Goal: Information Seeking & Learning: Find specific fact

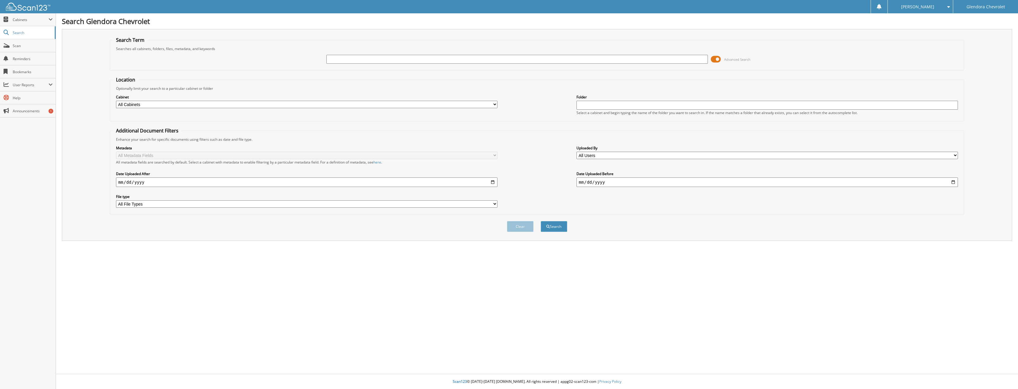
click at [366, 59] on input "text" at bounding box center [517, 59] width 382 height 9
type input "42489"
click at [541, 221] on button "Search" at bounding box center [554, 226] width 27 height 11
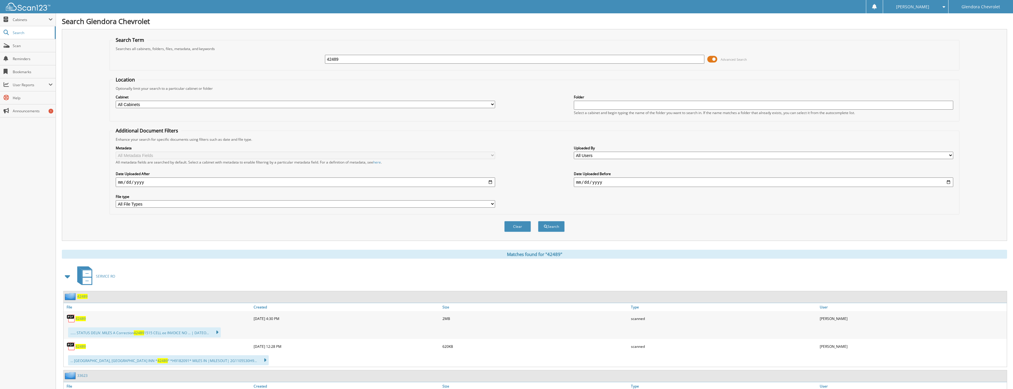
click at [83, 320] on span "42489" at bounding box center [80, 318] width 10 height 5
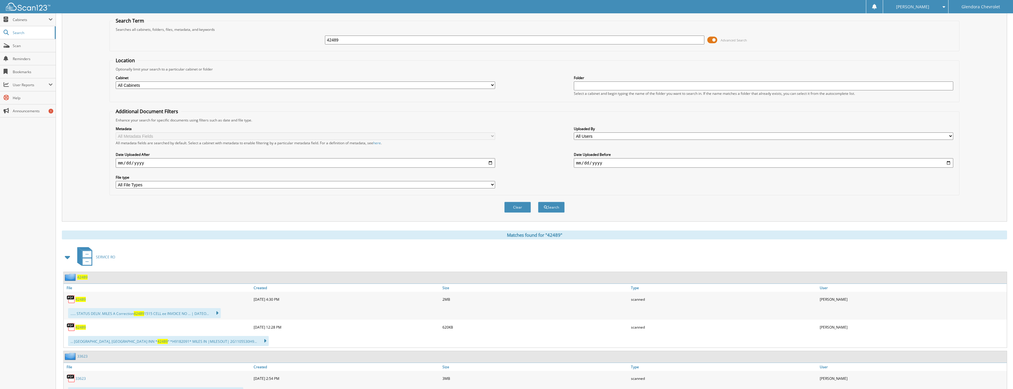
scroll to position [30, 0]
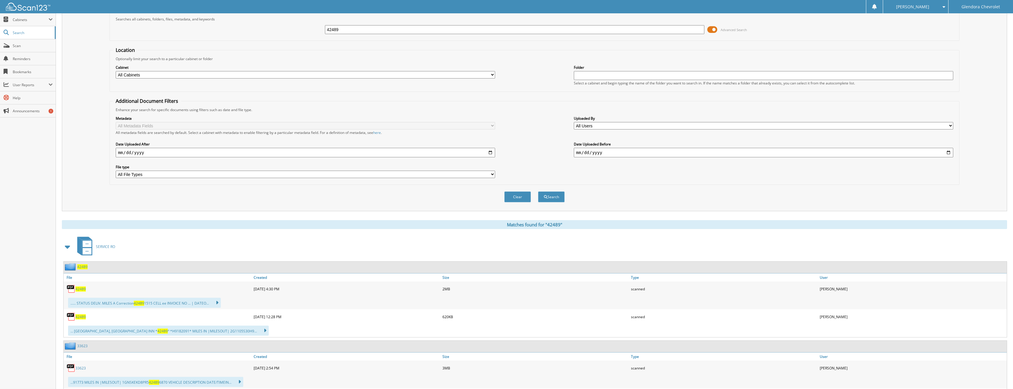
click at [78, 316] on span "42489" at bounding box center [80, 316] width 10 height 5
drag, startPoint x: 367, startPoint y: 29, endPoint x: 244, endPoint y: 32, distance: 122.3
click at [244, 32] on div "42489 Advanced Search" at bounding box center [535, 30] width 844 height 16
type input "42471"
click at [538, 191] on button "Search" at bounding box center [551, 196] width 27 height 11
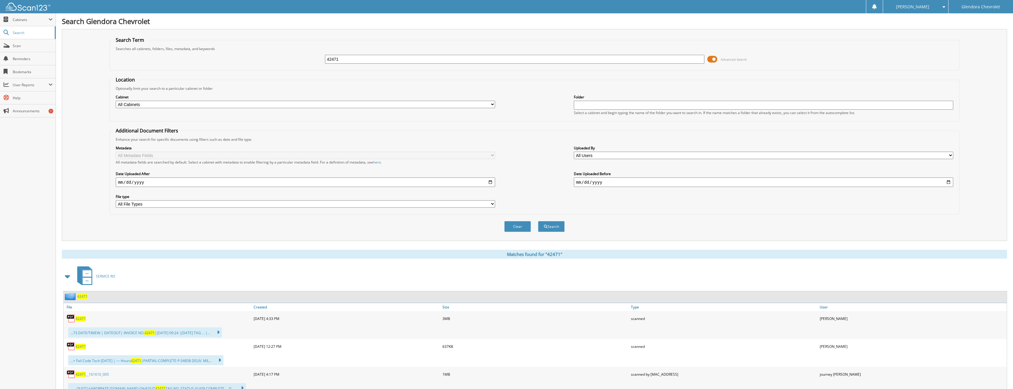
scroll to position [30, 0]
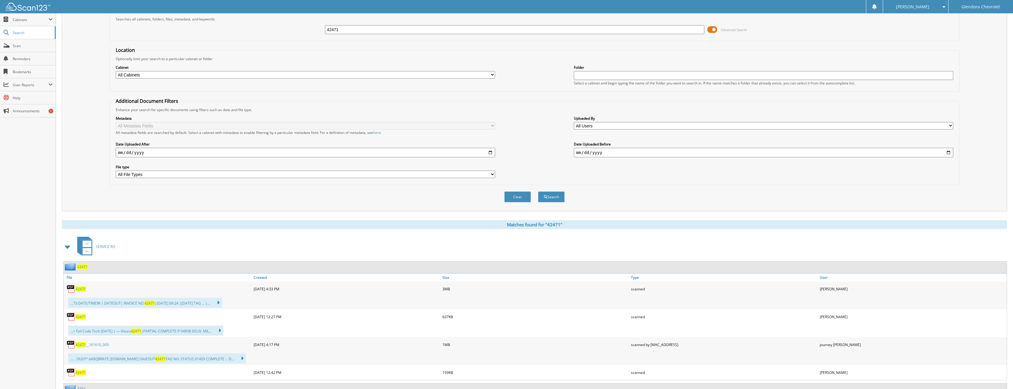
click at [80, 318] on span "42471" at bounding box center [80, 316] width 10 height 5
drag, startPoint x: 355, startPoint y: 27, endPoint x: 286, endPoint y: 33, distance: 69.8
click at [286, 33] on div "42471 Advanced Search" at bounding box center [535, 30] width 844 height 16
type input "41023"
click at [538, 191] on button "Search" at bounding box center [551, 196] width 27 height 11
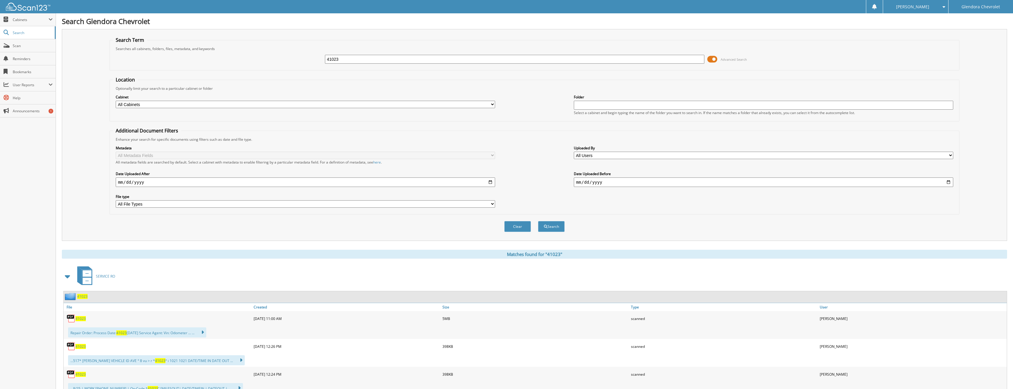
scroll to position [30, 0]
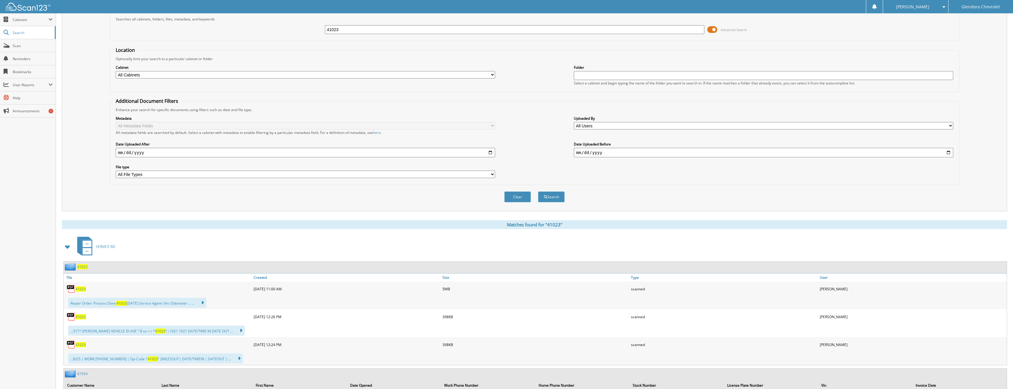
click at [84, 345] on span "41023" at bounding box center [80, 344] width 10 height 5
drag, startPoint x: 343, startPoint y: 28, endPoint x: 280, endPoint y: 27, distance: 63.3
click at [280, 27] on div "41023 Advanced Search" at bounding box center [535, 30] width 844 height 16
type input "42400"
click at [538, 191] on button "Search" at bounding box center [551, 196] width 27 height 11
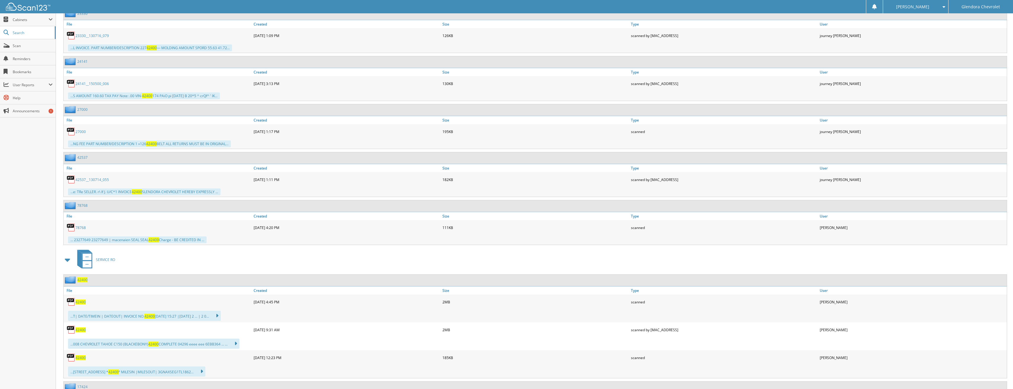
scroll to position [799, 0]
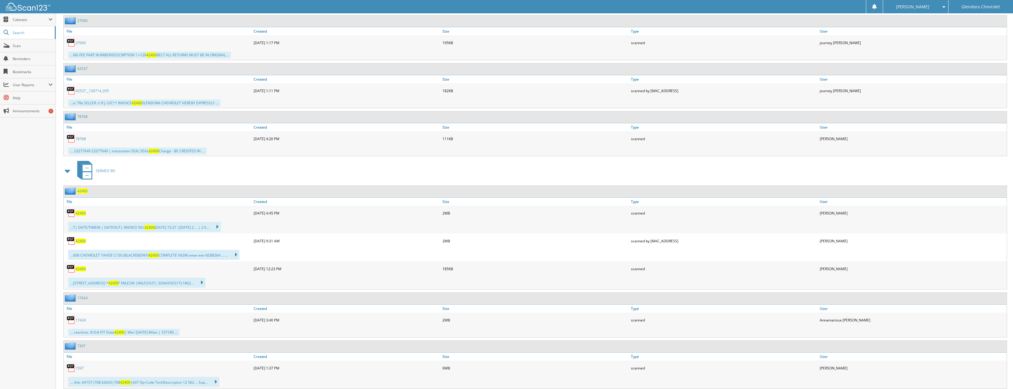
click at [77, 268] on span "42400" at bounding box center [80, 268] width 10 height 5
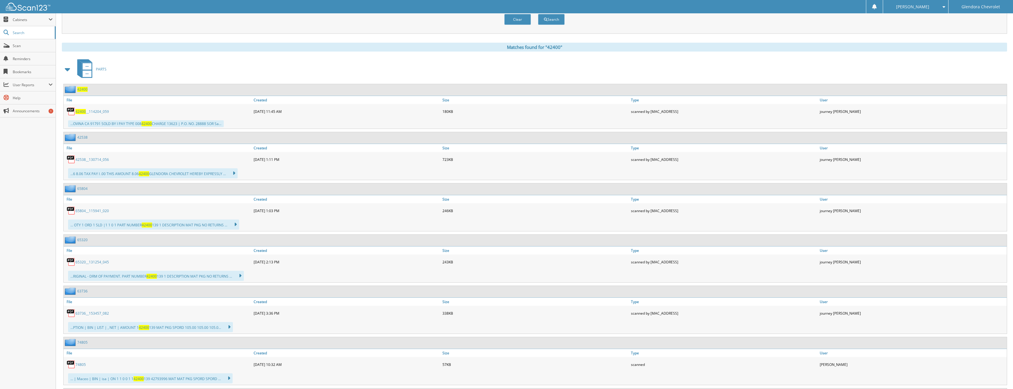
scroll to position [30, 0]
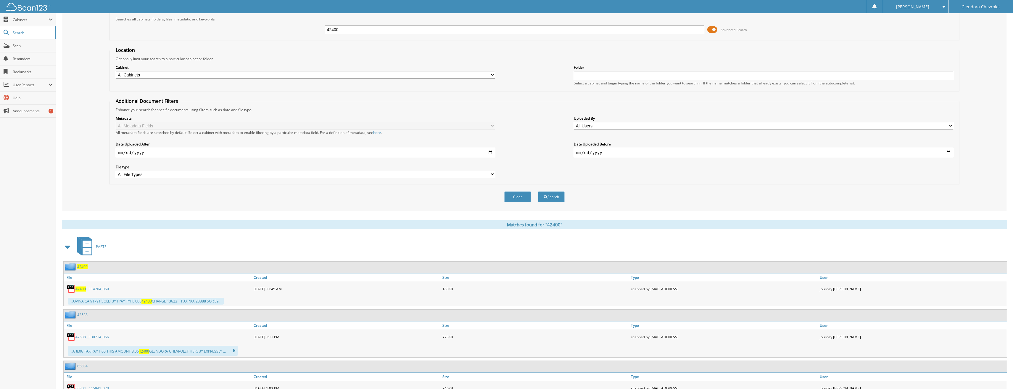
drag, startPoint x: 455, startPoint y: 28, endPoint x: 296, endPoint y: 42, distance: 160.1
click at [296, 41] on form "Search Term Searches all cabinets, folders, files, metadata, and keywords 42400…" at bounding box center [534, 108] width 850 height 202
type input "42416"
click at [538, 191] on button "Search" at bounding box center [551, 196] width 27 height 11
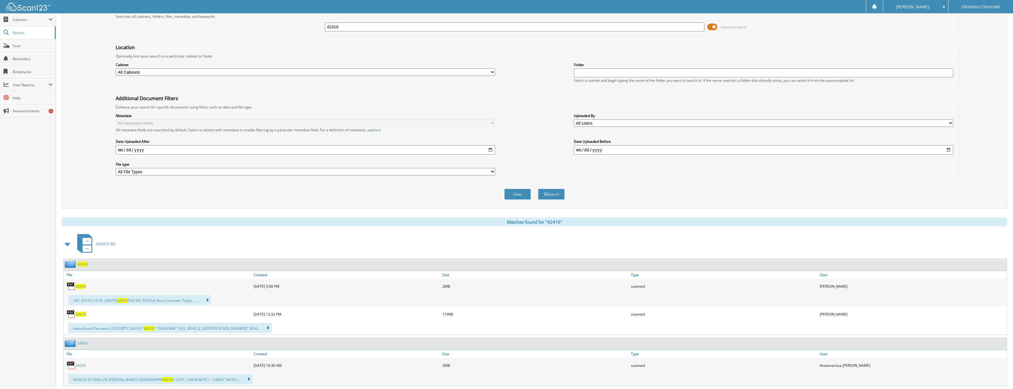
scroll to position [59, 0]
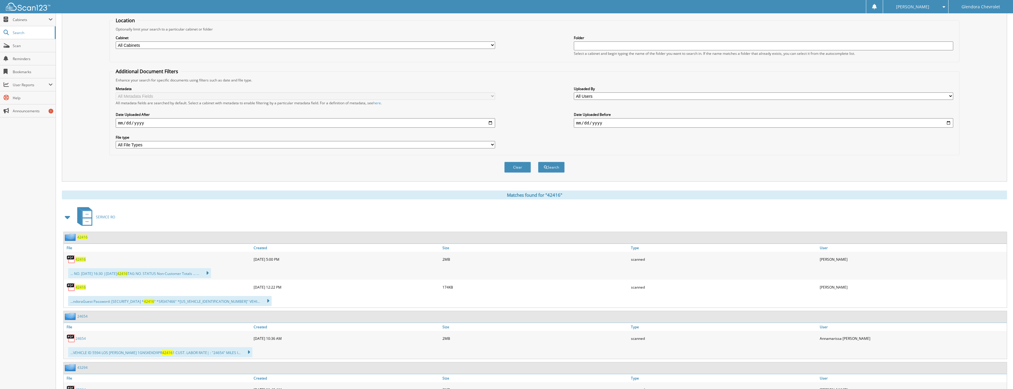
click at [83, 288] on span "42416" at bounding box center [80, 286] width 10 height 5
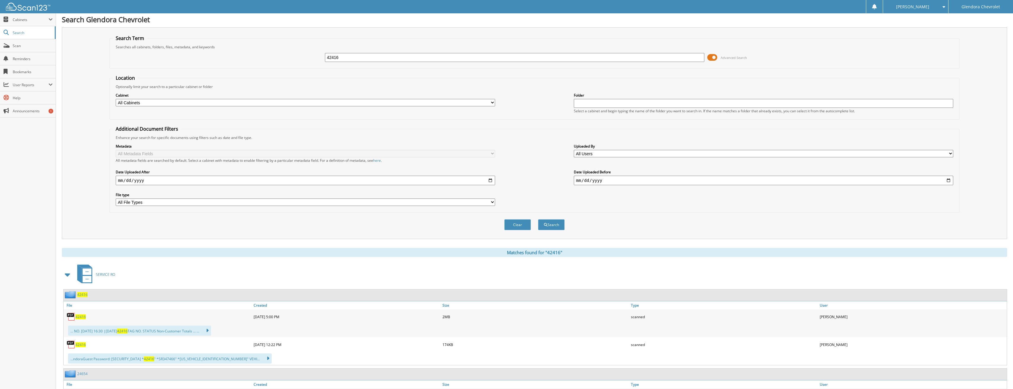
scroll to position [0, 0]
drag, startPoint x: 358, startPoint y: 60, endPoint x: 205, endPoint y: 60, distance: 153.0
click at [205, 60] on div "42416 Advanced Search" at bounding box center [535, 59] width 844 height 16
type input "42456"
click at [538, 221] on button "Search" at bounding box center [551, 226] width 27 height 11
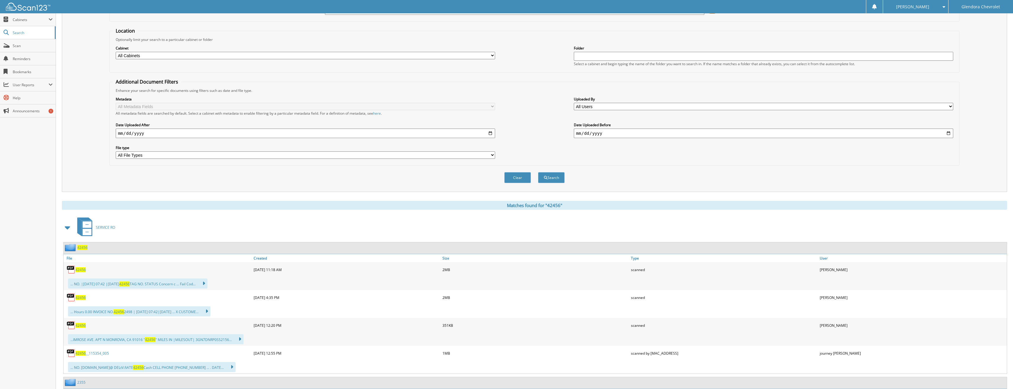
scroll to position [59, 0]
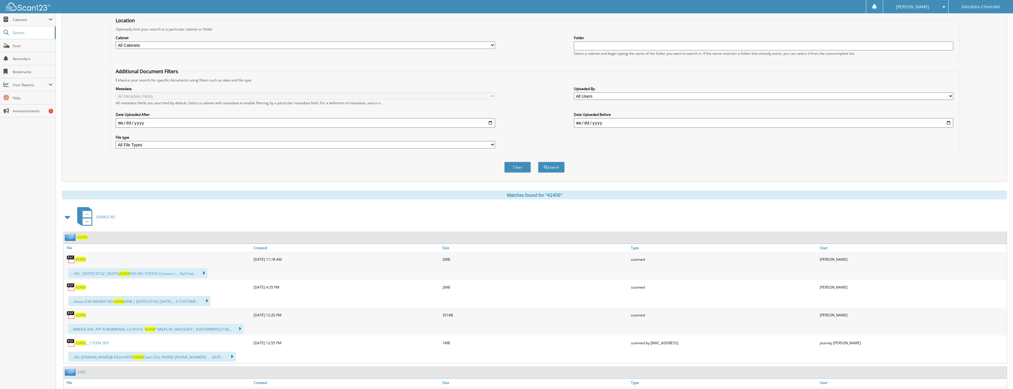
click at [81, 315] on span "42456" at bounding box center [80, 314] width 10 height 5
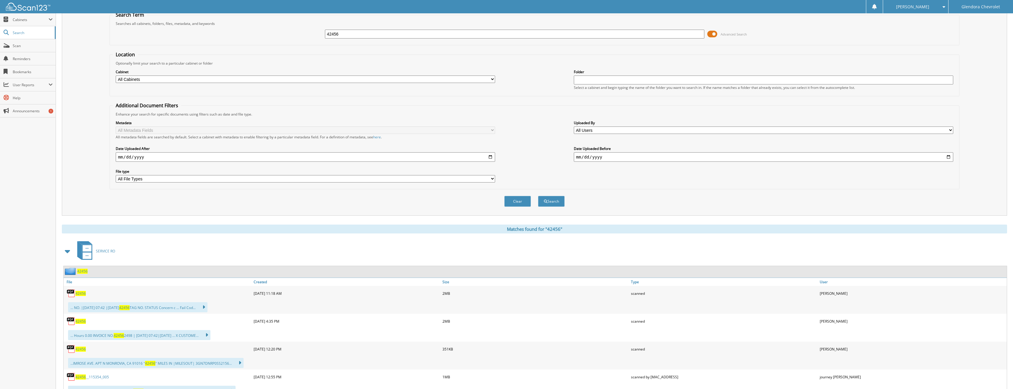
scroll to position [0, 0]
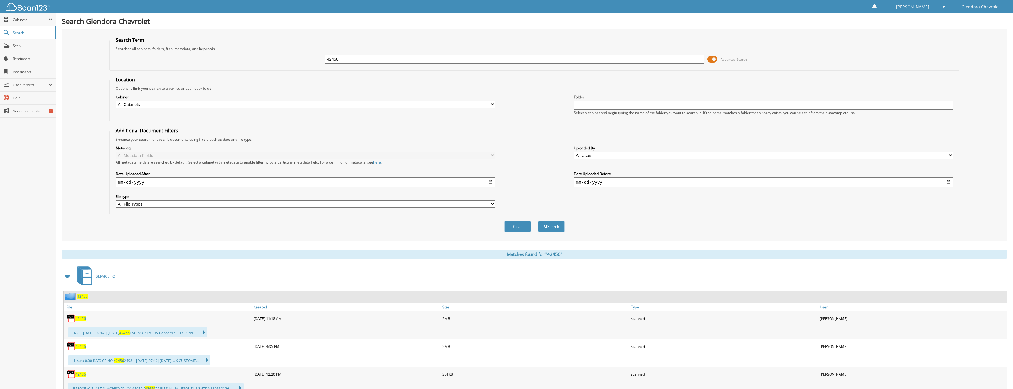
drag, startPoint x: 369, startPoint y: 59, endPoint x: 248, endPoint y: 61, distance: 121.0
click at [248, 61] on div "42456 Advanced Search" at bounding box center [535, 59] width 844 height 16
type input "43133"
click at [538, 221] on button "Search" at bounding box center [551, 226] width 27 height 11
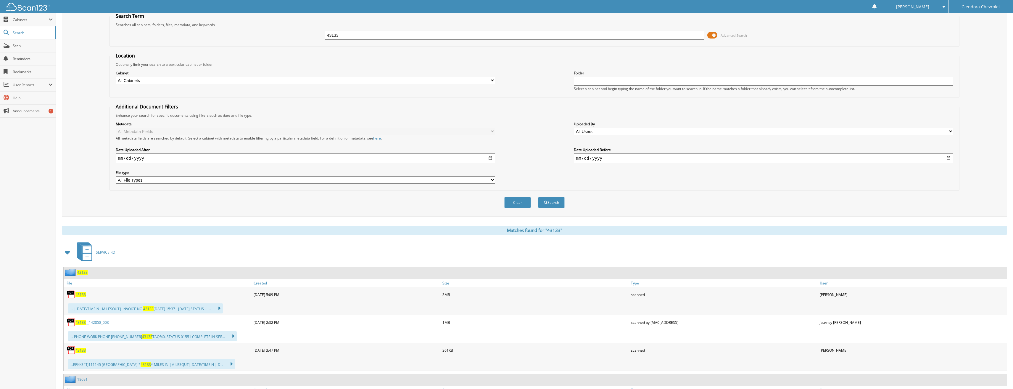
scroll to position [59, 0]
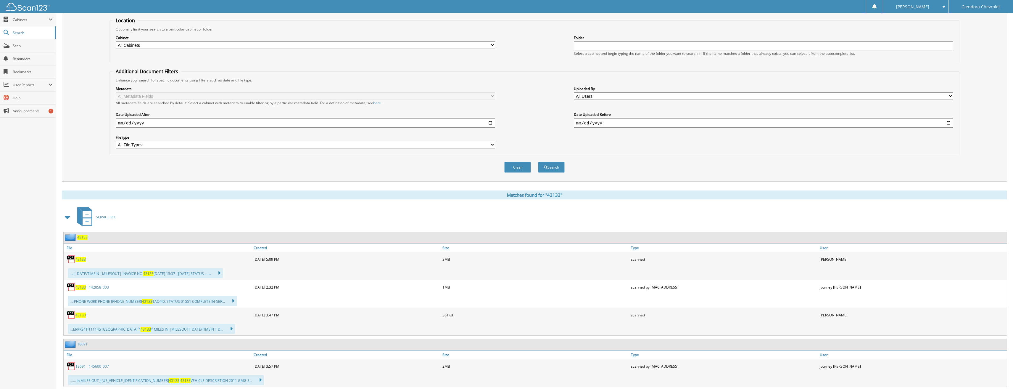
click at [81, 315] on span "43133" at bounding box center [80, 314] width 10 height 5
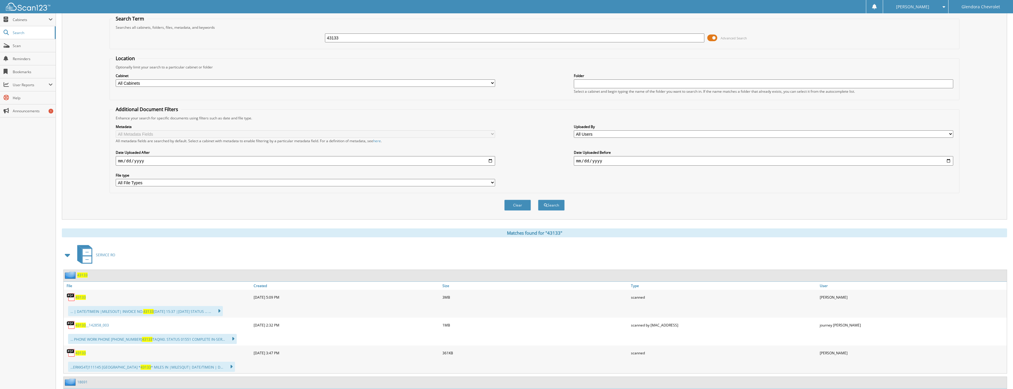
scroll to position [0, 0]
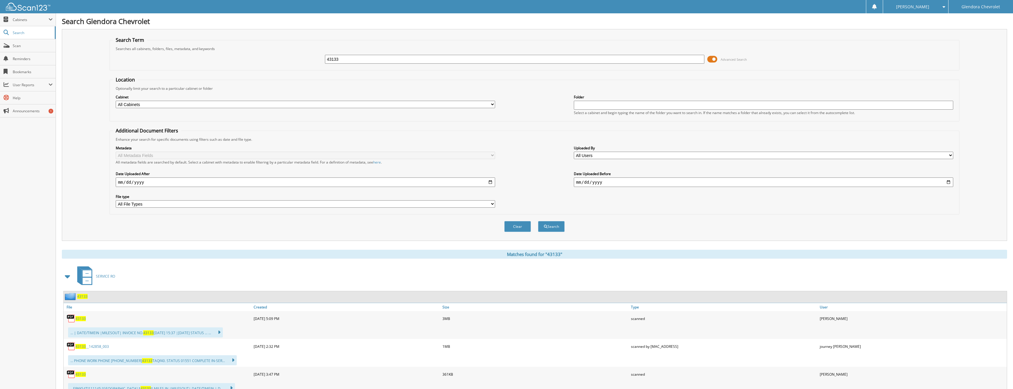
drag, startPoint x: 348, startPoint y: 62, endPoint x: 211, endPoint y: 57, distance: 137.1
click at [212, 57] on div "43133 Advanced Search" at bounding box center [535, 59] width 844 height 16
type input "43129"
click at [538, 221] on button "Search" at bounding box center [551, 226] width 27 height 11
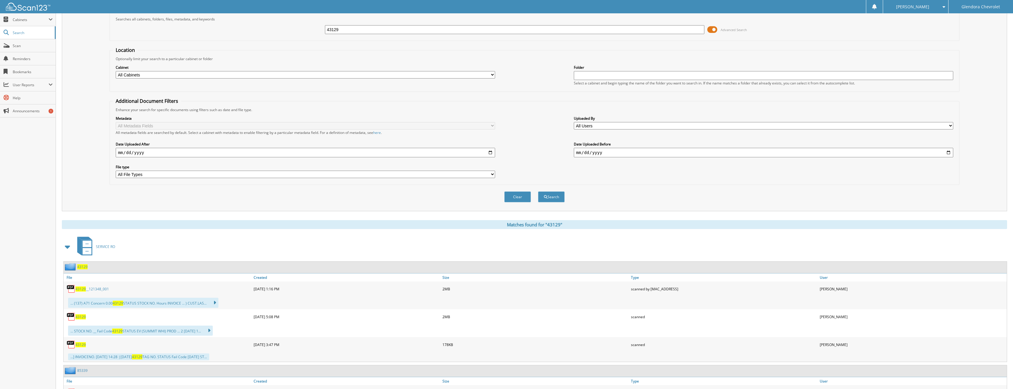
click at [85, 347] on span "43129" at bounding box center [80, 344] width 10 height 5
drag, startPoint x: 362, startPoint y: 33, endPoint x: 264, endPoint y: 38, distance: 98.7
click at [271, 38] on fieldset "Search Term Searches all cabinets, folders, files, metadata, and keywords 43129…" at bounding box center [534, 24] width 850 height 34
type input "43141"
click at [538, 191] on button "Search" at bounding box center [551, 196] width 27 height 11
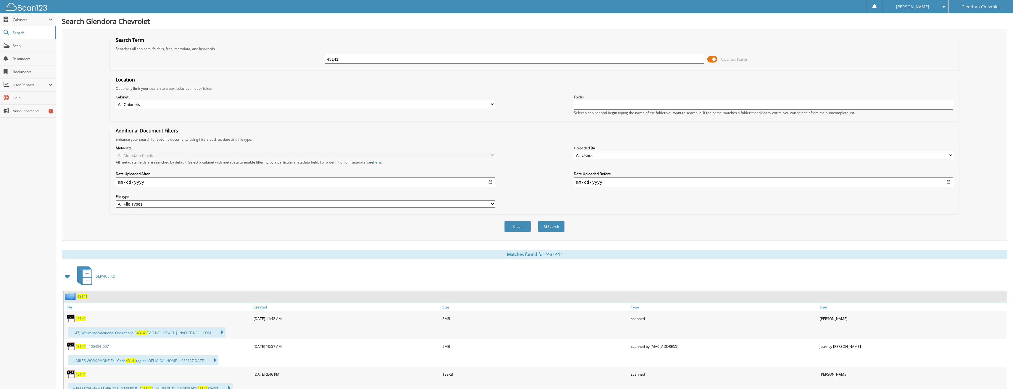
click at [78, 372] on span "43141" at bounding box center [80, 373] width 10 height 5
drag, startPoint x: 391, startPoint y: 57, endPoint x: 245, endPoint y: 57, distance: 145.9
click at [247, 57] on div "43141 Advanced Search" at bounding box center [535, 59] width 844 height 16
type input "43158"
click at [538, 221] on button "Search" at bounding box center [551, 226] width 27 height 11
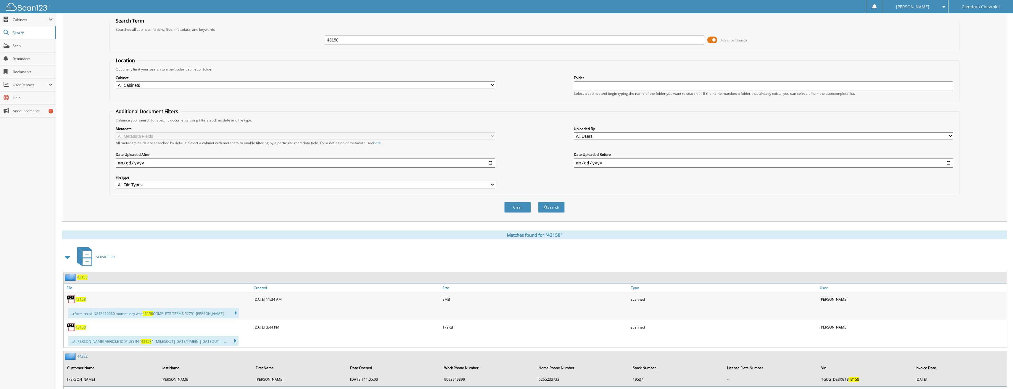
scroll to position [30, 0]
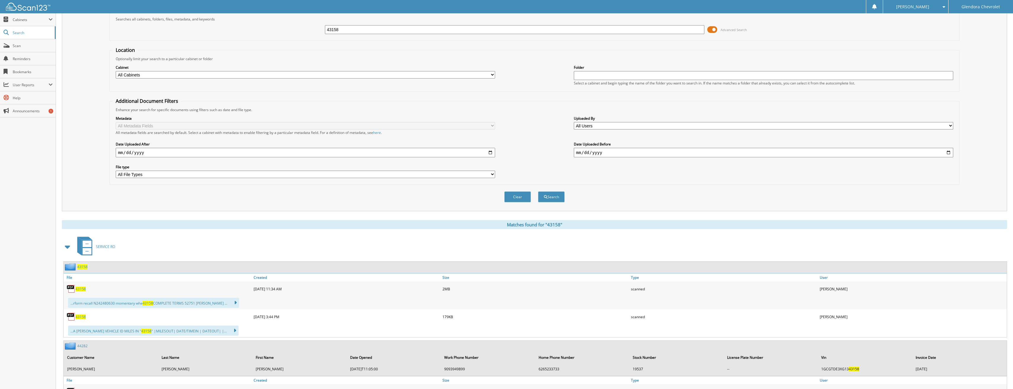
click at [82, 315] on span "43158" at bounding box center [80, 316] width 10 height 5
drag, startPoint x: 353, startPoint y: 32, endPoint x: 235, endPoint y: 32, distance: 118.1
click at [235, 32] on div "43158 Advanced Search" at bounding box center [535, 30] width 844 height 16
type input "42915"
click at [538, 191] on button "Search" at bounding box center [551, 196] width 27 height 11
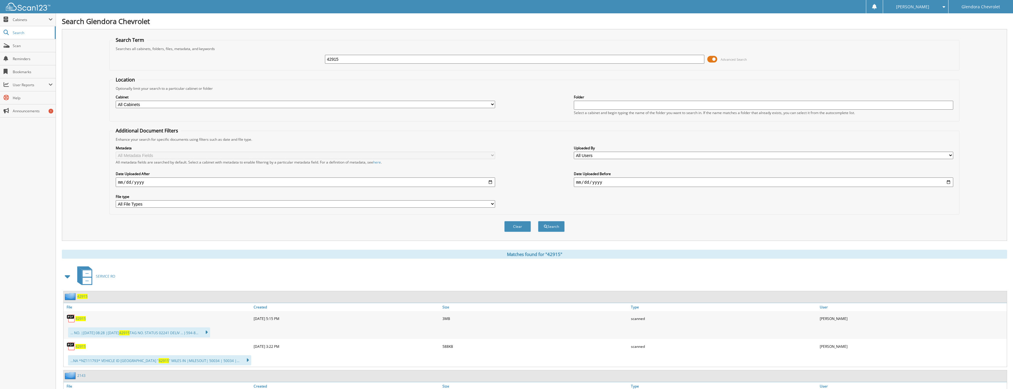
scroll to position [30, 0]
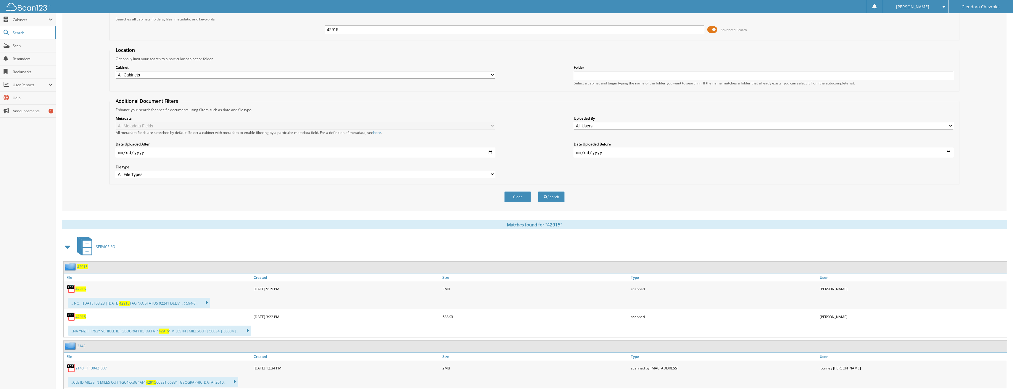
click at [78, 315] on span "42915" at bounding box center [80, 316] width 10 height 5
drag, startPoint x: 307, startPoint y: 35, endPoint x: 226, endPoint y: 43, distance: 81.8
click at [244, 36] on div "42915 Advanced Search" at bounding box center [535, 30] width 844 height 16
type input "41915"
click at [538, 191] on button "Search" at bounding box center [551, 196] width 27 height 11
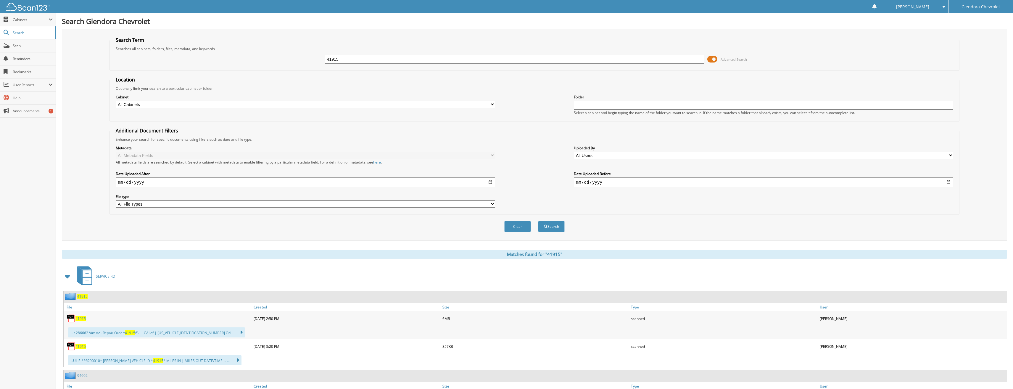
click at [85, 347] on span "41915" at bounding box center [80, 346] width 10 height 5
drag, startPoint x: 406, startPoint y: 59, endPoint x: 229, endPoint y: 63, distance: 176.7
click at [229, 63] on div "41915 Advanced Search" at bounding box center [535, 59] width 844 height 16
type input "42807"
click at [538, 221] on button "Search" at bounding box center [551, 226] width 27 height 11
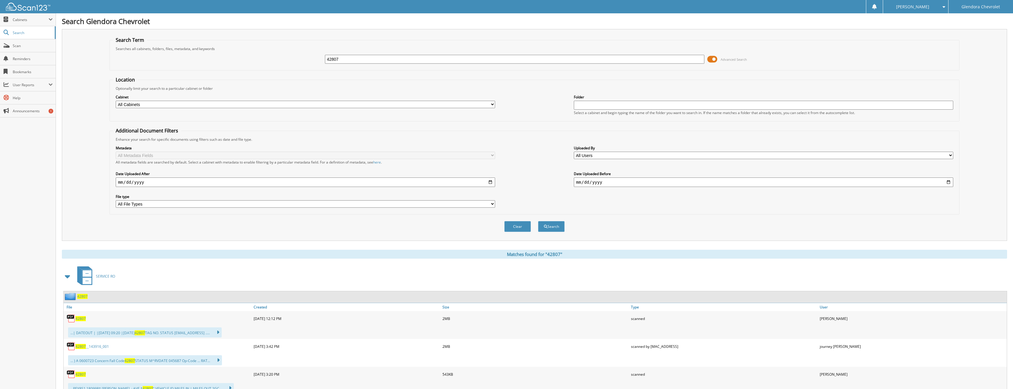
scroll to position [59, 0]
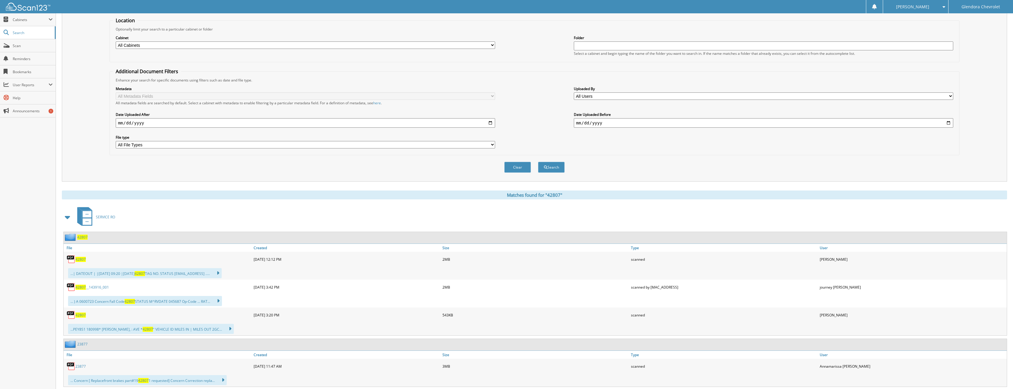
click at [77, 314] on span "42807" at bounding box center [80, 314] width 10 height 5
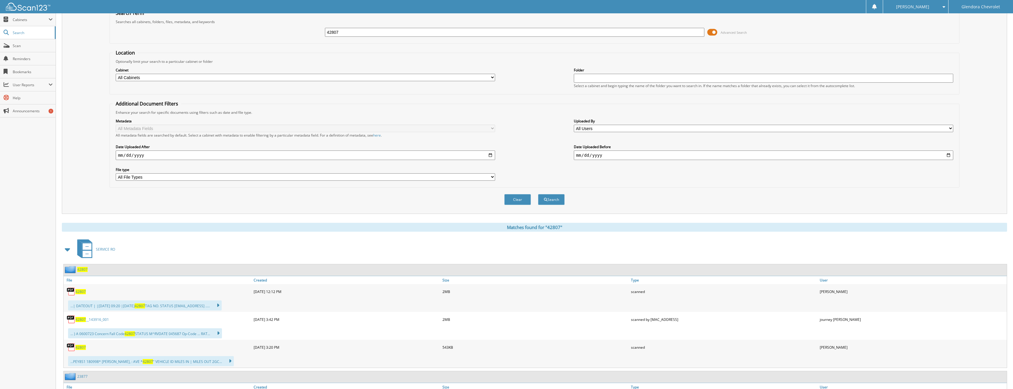
scroll to position [0, 0]
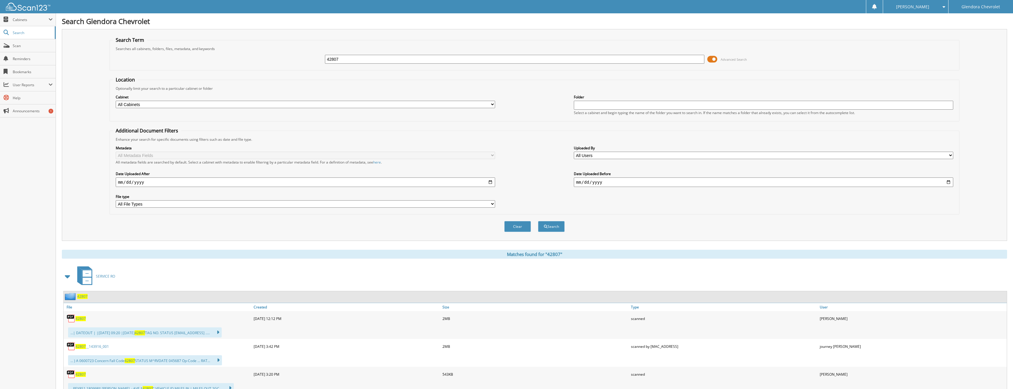
drag, startPoint x: 367, startPoint y: 55, endPoint x: 207, endPoint y: 57, distance: 160.7
click at [207, 57] on div "42807 Advanced Search" at bounding box center [535, 59] width 844 height 16
type input "42624"
click at [538, 221] on button "Search" at bounding box center [551, 226] width 27 height 11
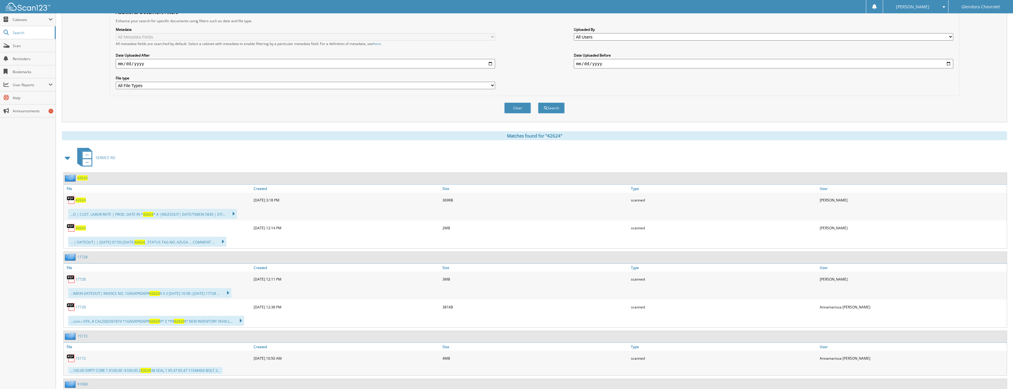
click at [78, 202] on span "42624" at bounding box center [80, 199] width 10 height 5
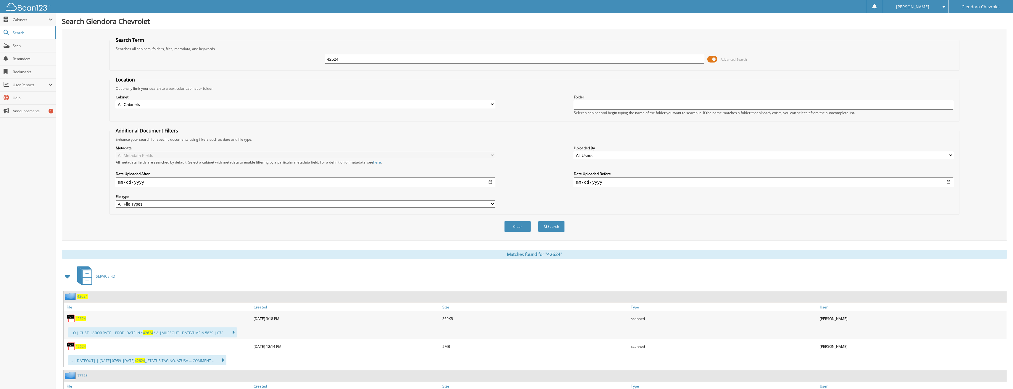
drag, startPoint x: 249, startPoint y: 61, endPoint x: 239, endPoint y: 61, distance: 10.4
click at [244, 61] on div "42624 Advanced Search" at bounding box center [535, 59] width 844 height 16
type input "43098"
click at [538, 221] on button "Search" at bounding box center [551, 226] width 27 height 11
click at [80, 347] on span "43098" at bounding box center [80, 346] width 10 height 5
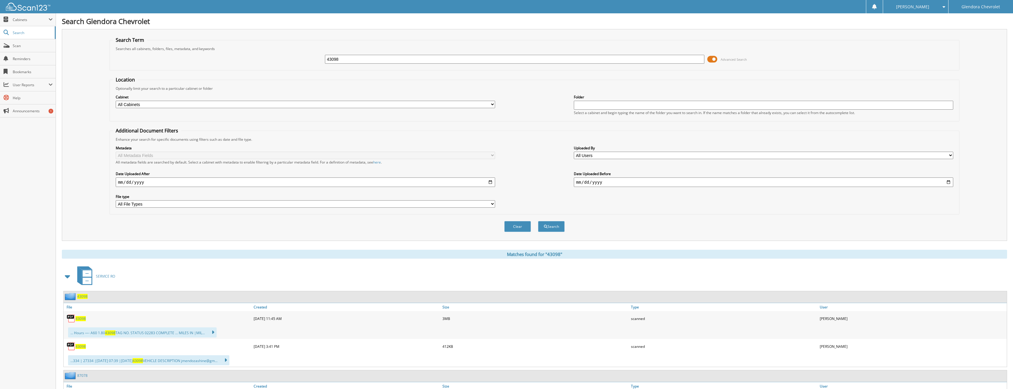
drag, startPoint x: 364, startPoint y: 60, endPoint x: 312, endPoint y: 60, distance: 52.4
click at [312, 60] on div "43098 Advanced Search" at bounding box center [535, 59] width 844 height 16
type input "43048"
click at [538, 221] on button "Search" at bounding box center [551, 226] width 27 height 11
click at [79, 346] on span "43048" at bounding box center [80, 346] width 10 height 5
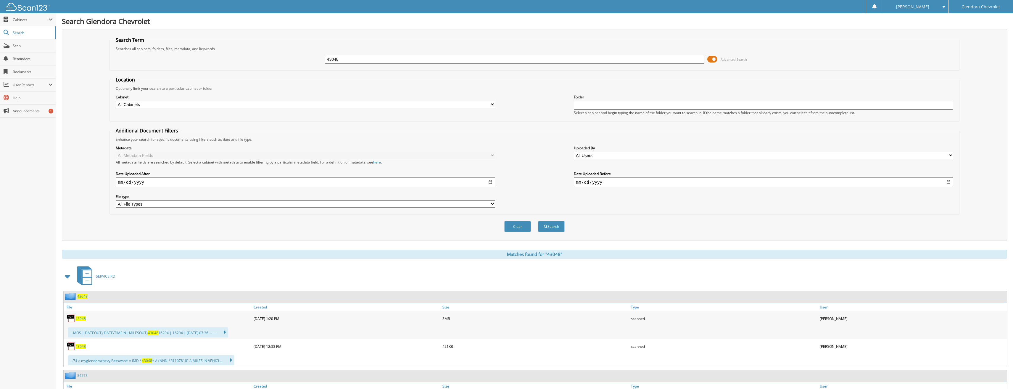
drag, startPoint x: 373, startPoint y: 62, endPoint x: 173, endPoint y: 62, distance: 200.3
click at [175, 62] on div "43048 Advanced Search" at bounding box center [535, 59] width 844 height 16
type input "42817"
click at [538, 221] on button "Search" at bounding box center [551, 226] width 27 height 11
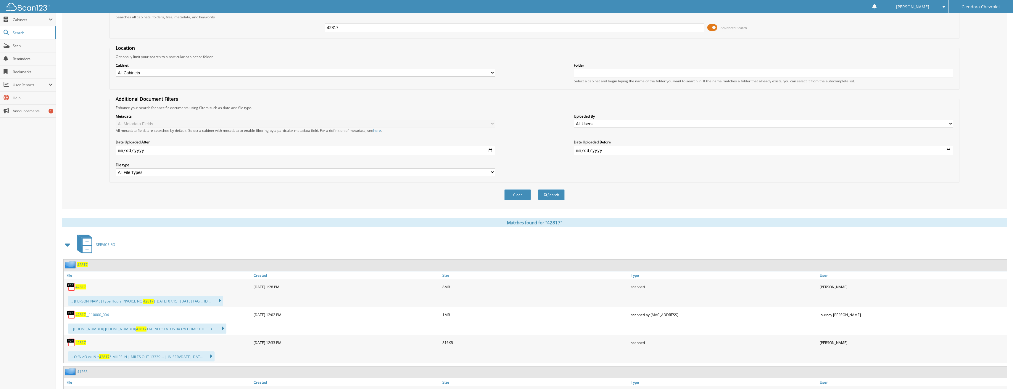
scroll to position [89, 0]
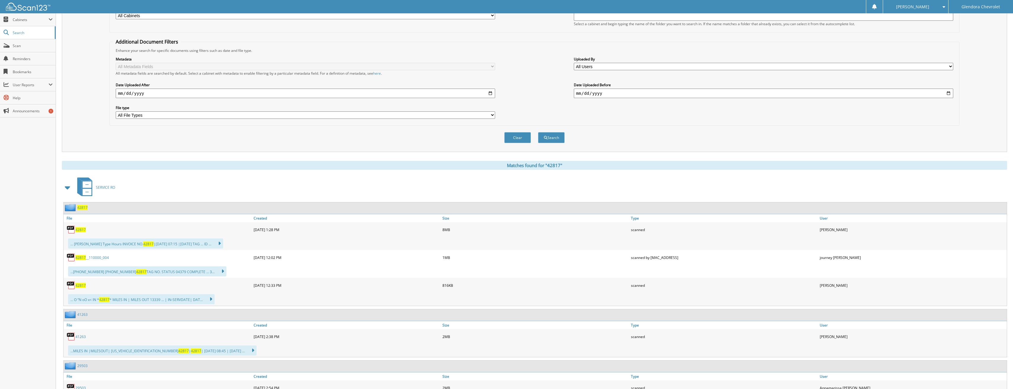
click at [79, 285] on span "42817" at bounding box center [80, 285] width 10 height 5
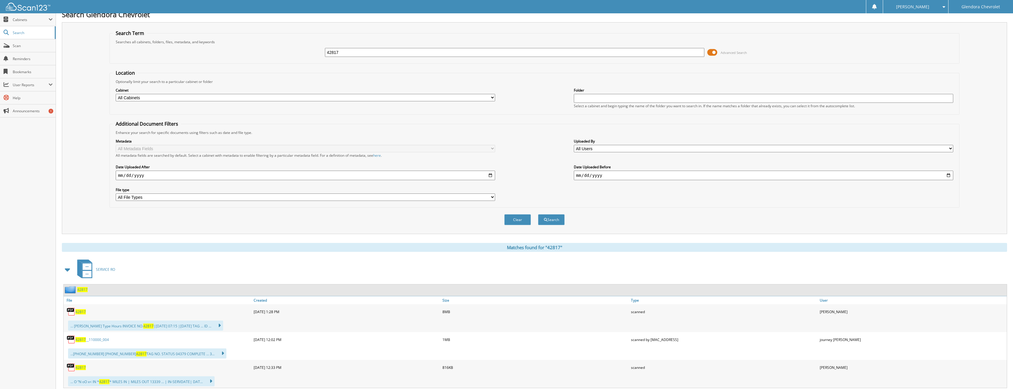
scroll to position [0, 0]
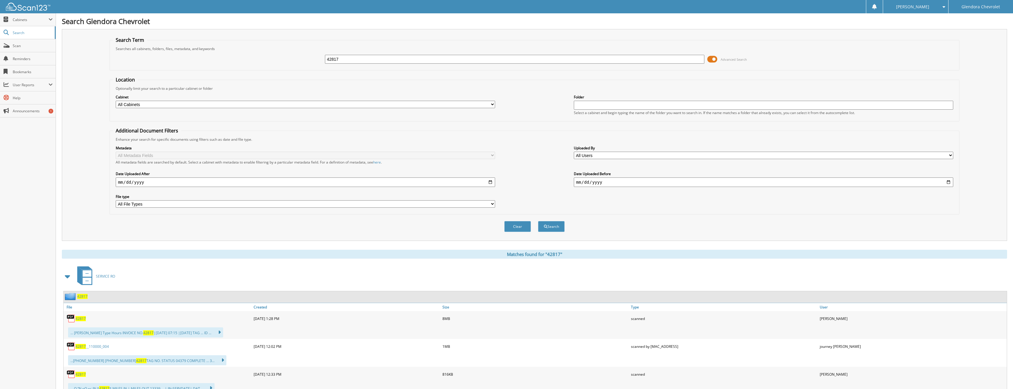
drag, startPoint x: 388, startPoint y: 61, endPoint x: 255, endPoint y: 61, distance: 132.3
click at [255, 61] on div "42817 Advanced Search" at bounding box center [535, 59] width 844 height 16
type input "43059"
click at [538, 221] on button "Search" at bounding box center [551, 226] width 27 height 11
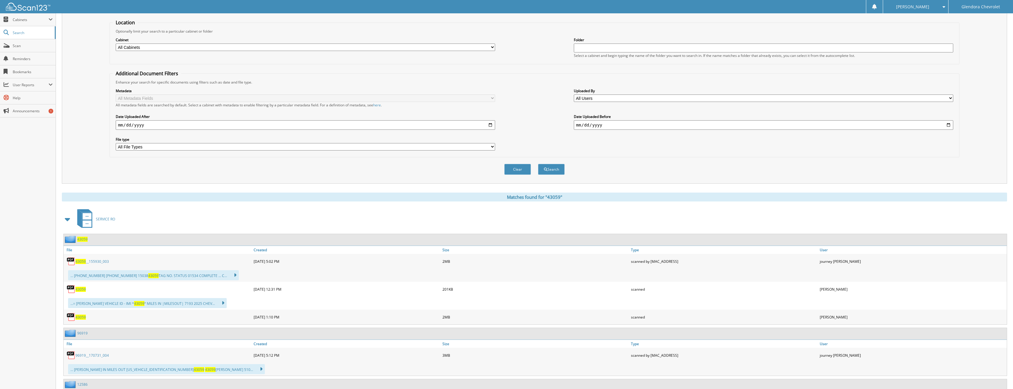
scroll to position [59, 0]
click at [77, 288] on span "43059" at bounding box center [80, 286] width 10 height 5
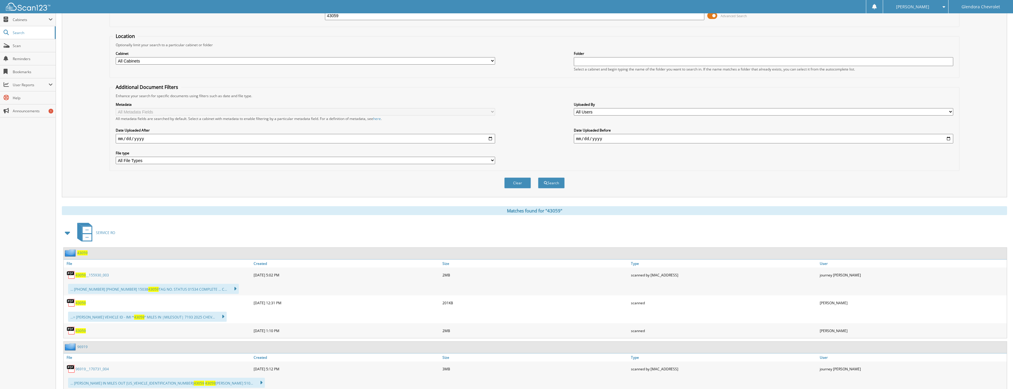
scroll to position [0, 0]
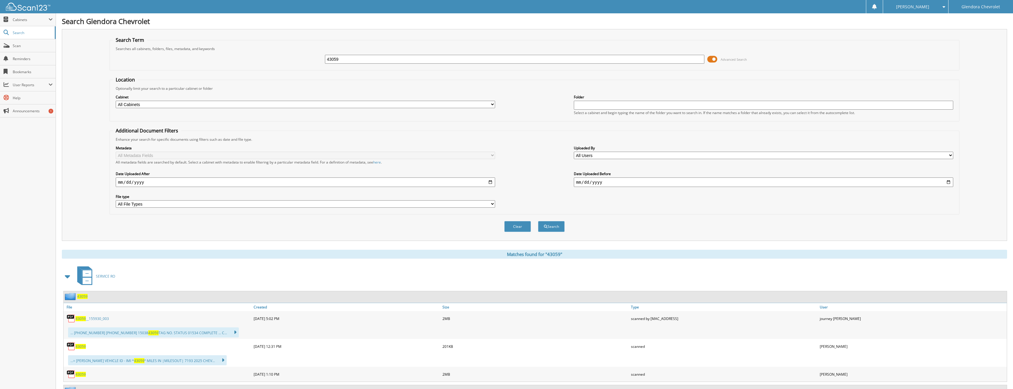
drag, startPoint x: 358, startPoint y: 57, endPoint x: 291, endPoint y: 57, distance: 66.6
click at [291, 57] on div "43059 Advanced Search" at bounding box center [535, 59] width 844 height 16
type input "43077"
click at [538, 221] on button "Search" at bounding box center [551, 226] width 27 height 11
click at [78, 345] on span "43077" at bounding box center [80, 346] width 10 height 5
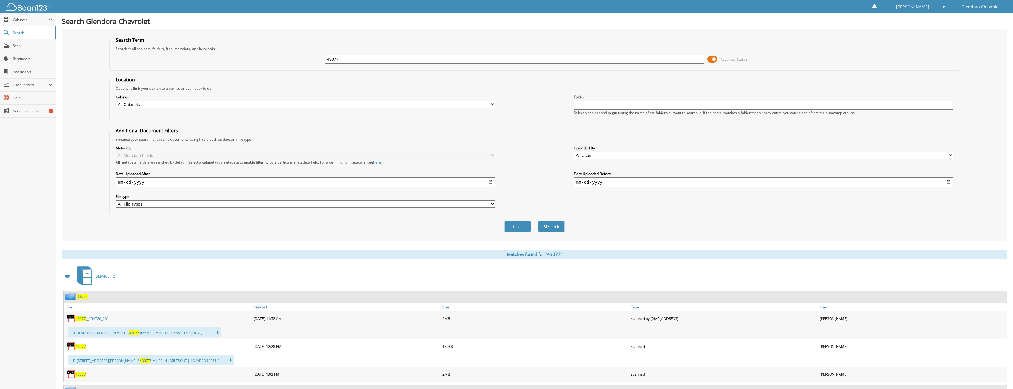
drag, startPoint x: 269, startPoint y: 64, endPoint x: 258, endPoint y: 64, distance: 10.7
click at [258, 64] on div "43077 Advanced Search" at bounding box center [535, 59] width 844 height 16
type input "43088"
click at [538, 221] on button "Search" at bounding box center [551, 226] width 27 height 11
click at [79, 375] on span "43088" at bounding box center [80, 373] width 10 height 5
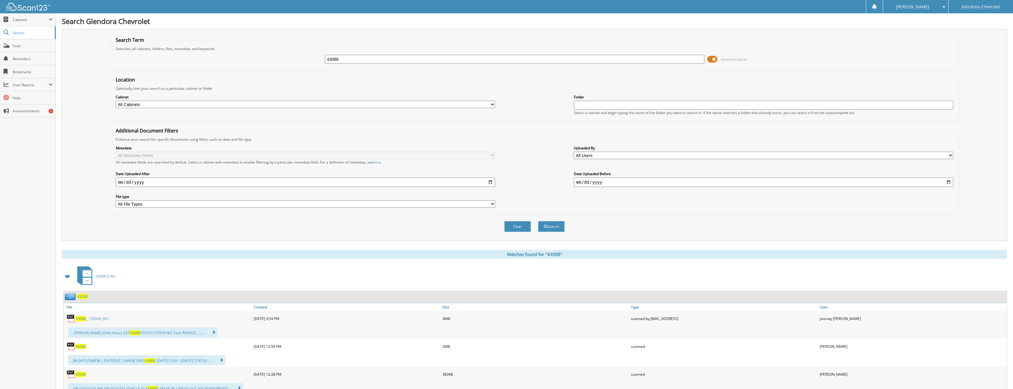
drag, startPoint x: 287, startPoint y: 64, endPoint x: 282, endPoint y: 64, distance: 4.7
click at [282, 64] on div "43088 Advanced Search" at bounding box center [535, 59] width 844 height 16
type input "43021"
click at [538, 221] on button "Search" at bounding box center [551, 226] width 27 height 11
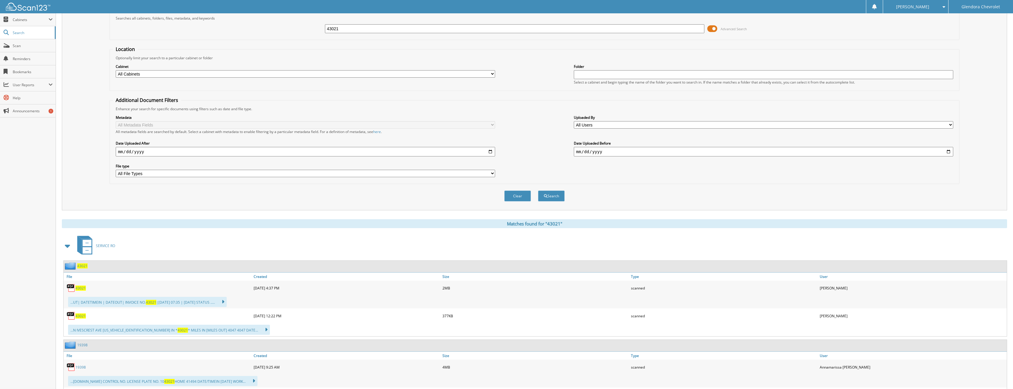
scroll to position [59, 0]
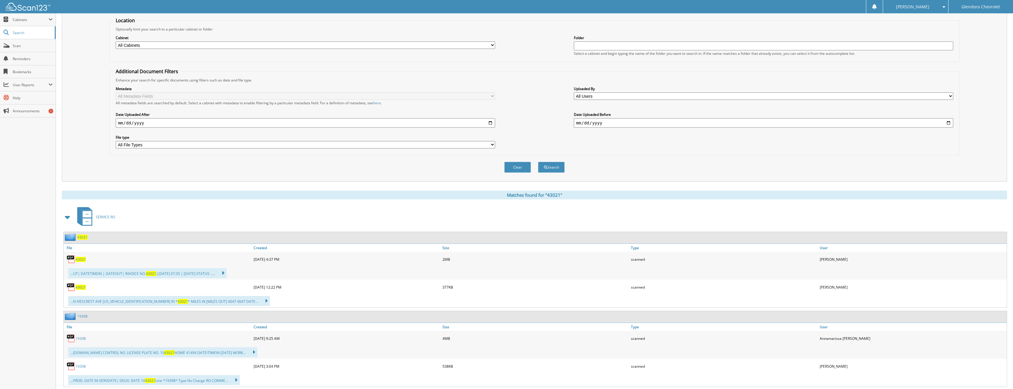
click at [75, 287] on img at bounding box center [71, 286] width 9 height 9
click at [79, 286] on span "43021" at bounding box center [80, 286] width 10 height 5
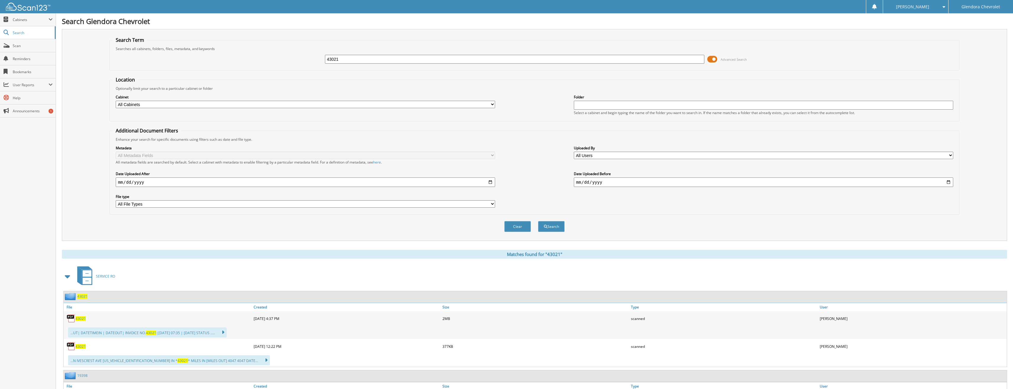
drag, startPoint x: 368, startPoint y: 64, endPoint x: 271, endPoint y: 60, distance: 97.2
click at [271, 60] on div "43021 Advanced Search" at bounding box center [535, 59] width 844 height 16
type input "42943"
click at [538, 221] on button "Search" at bounding box center [551, 226] width 27 height 11
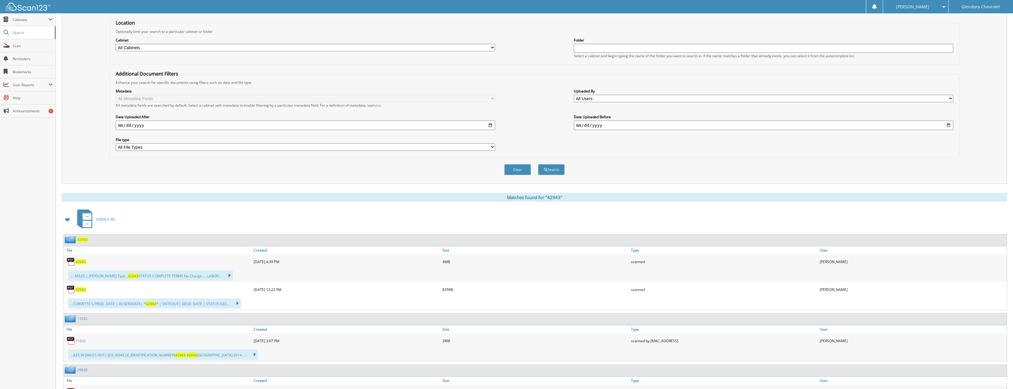
scroll to position [59, 0]
click at [80, 287] on span "42943" at bounding box center [80, 286] width 10 height 5
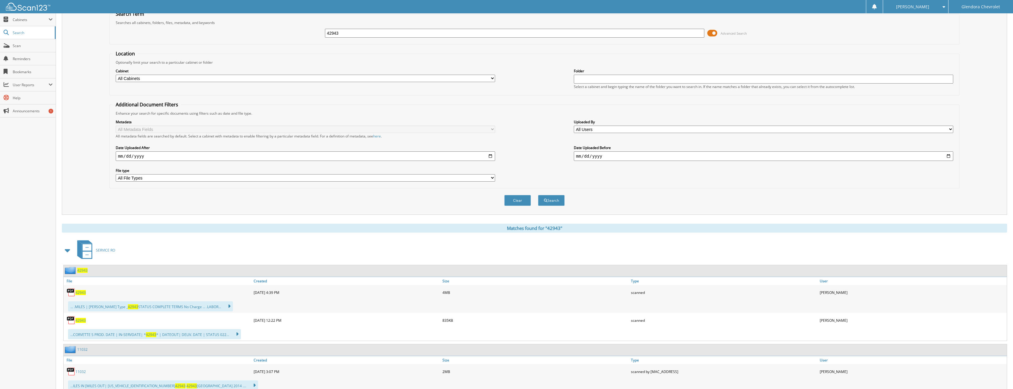
scroll to position [0, 0]
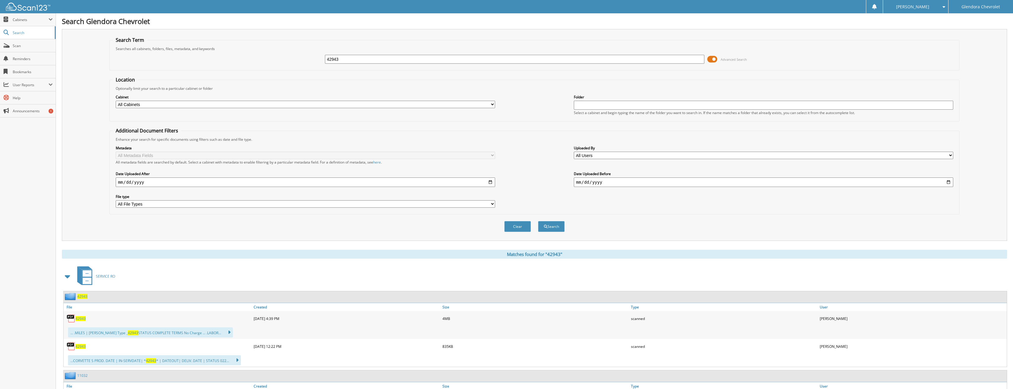
drag, startPoint x: 360, startPoint y: 61, endPoint x: 235, endPoint y: 51, distance: 125.0
click at [236, 51] on fieldset "Search Term Searches all cabinets, folders, files, metadata, and keywords 42943…" at bounding box center [534, 54] width 850 height 34
type input "43040"
click at [538, 221] on button "Search" at bounding box center [551, 226] width 27 height 11
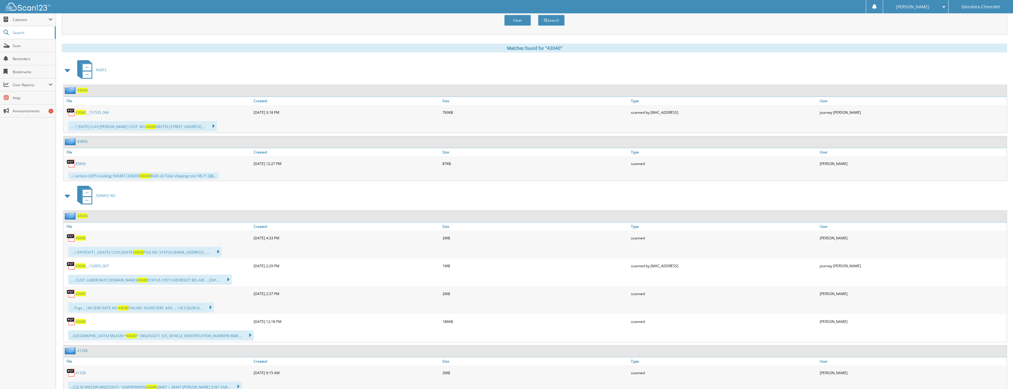
scroll to position [237, 0]
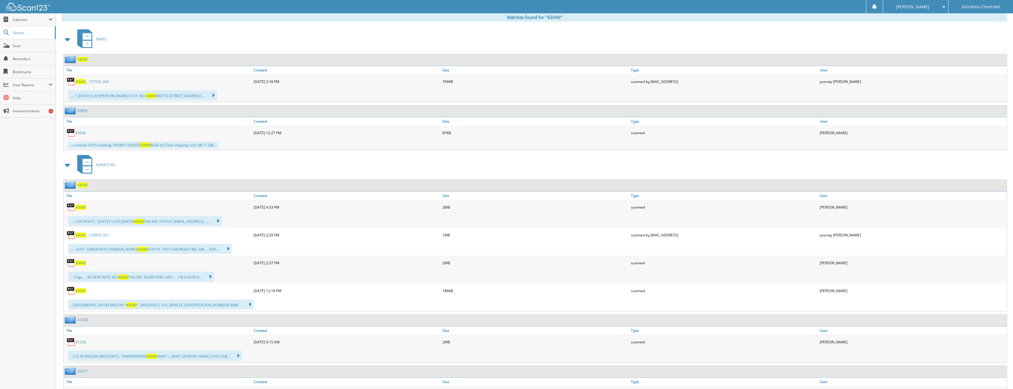
click at [86, 291] on div "43040" at bounding box center [158, 290] width 189 height 12
click at [76, 292] on span "43040" at bounding box center [80, 290] width 10 height 5
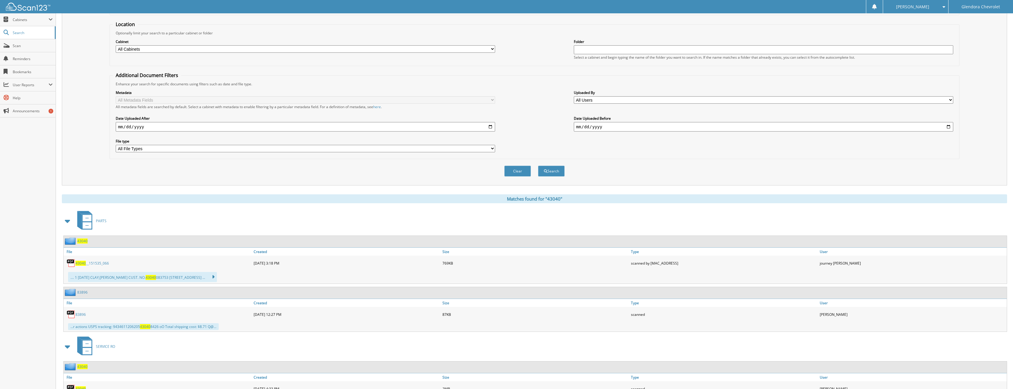
scroll to position [0, 0]
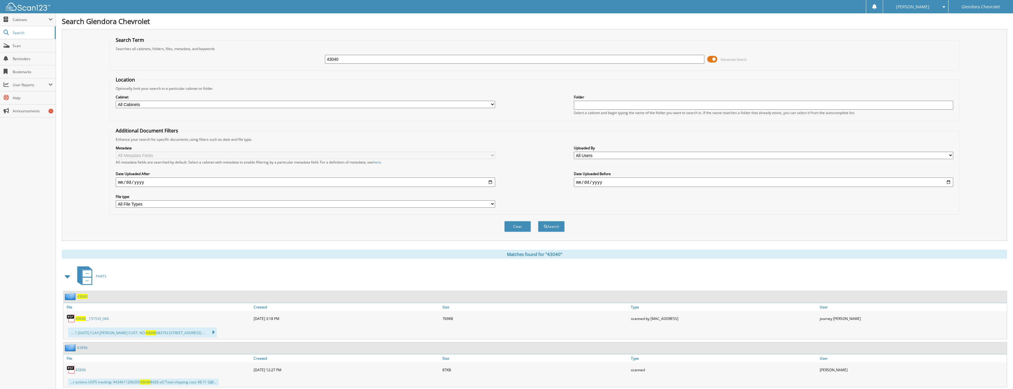
drag, startPoint x: 394, startPoint y: 59, endPoint x: 271, endPoint y: 63, distance: 123.2
click at [271, 63] on div "43040 Advanced Search" at bounding box center [535, 59] width 844 height 16
type input "42998"
click at [538, 221] on button "Search" at bounding box center [551, 226] width 27 height 11
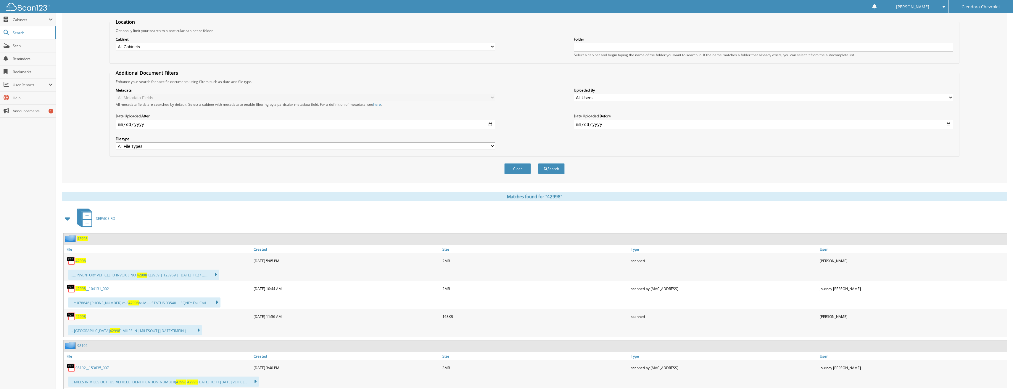
scroll to position [59, 0]
click at [85, 315] on span "42998" at bounding box center [80, 314] width 10 height 5
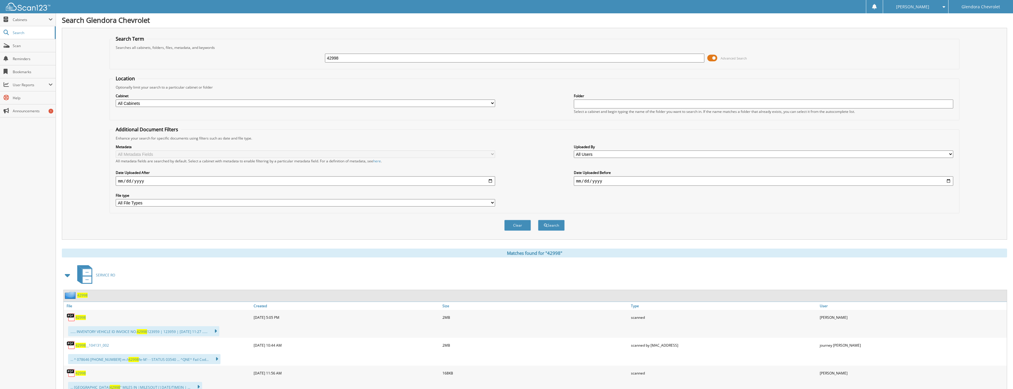
scroll to position [0, 0]
drag, startPoint x: 383, startPoint y: 62, endPoint x: 308, endPoint y: 62, distance: 74.6
click at [308, 62] on div "42998 Advanced Search" at bounding box center [535, 59] width 844 height 16
type input "42988"
click at [538, 221] on button "Search" at bounding box center [551, 226] width 27 height 11
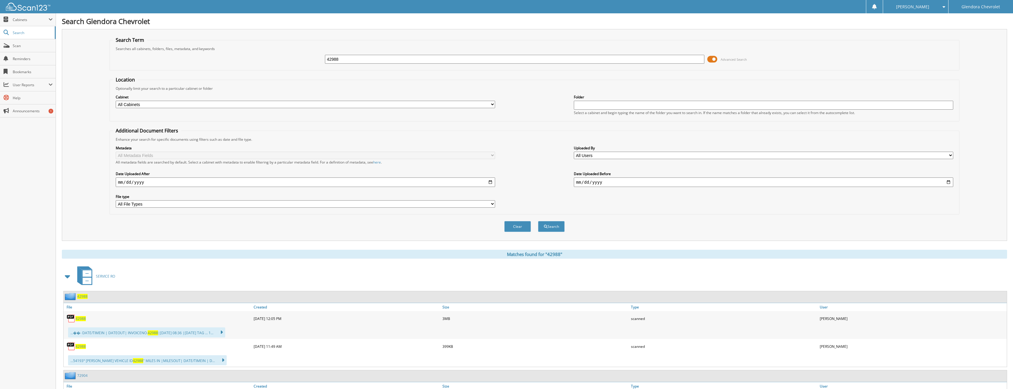
scroll to position [59, 0]
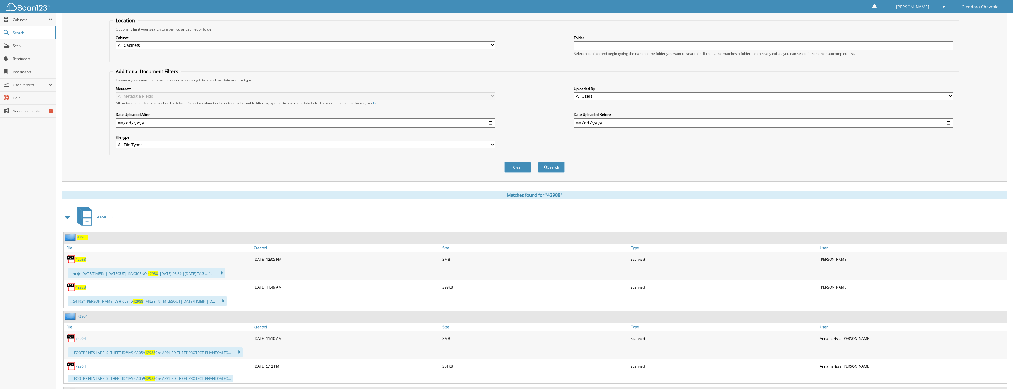
click at [77, 286] on span "42988" at bounding box center [80, 286] width 10 height 5
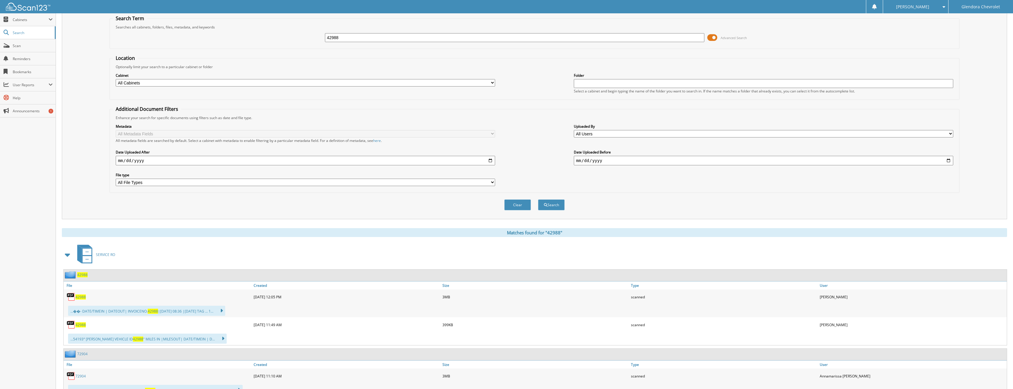
scroll to position [0, 0]
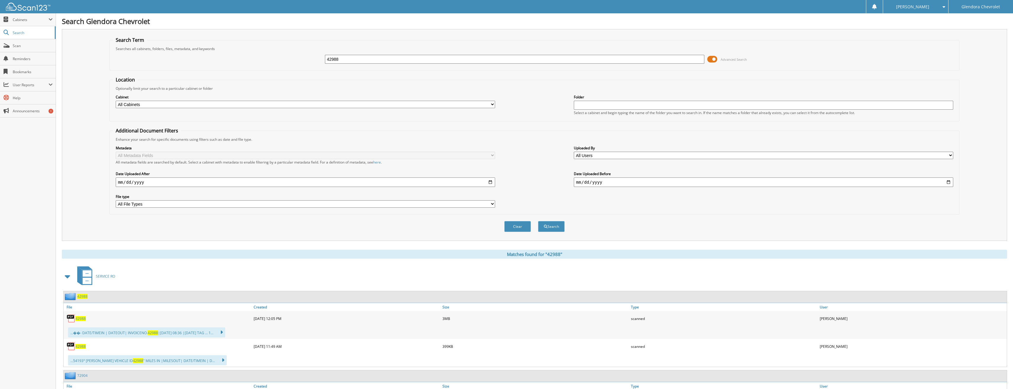
click at [83, 347] on span "42988" at bounding box center [80, 346] width 10 height 5
drag, startPoint x: 364, startPoint y: 61, endPoint x: 297, endPoint y: 58, distance: 67.6
click at [297, 58] on div "42988 Advanced Search" at bounding box center [535, 59] width 844 height 16
type input "43009"
click at [538, 221] on button "Search" at bounding box center [551, 226] width 27 height 11
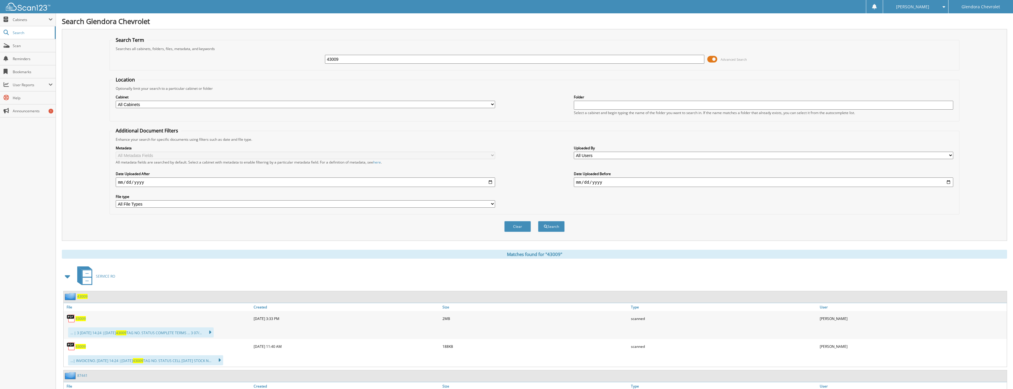
click at [84, 343] on div "43009" at bounding box center [158, 346] width 189 height 12
click at [83, 344] on span "43009" at bounding box center [80, 346] width 10 height 5
drag, startPoint x: 416, startPoint y: 58, endPoint x: 226, endPoint y: 63, distance: 190.4
click at [226, 63] on div "43009 Advanced Search" at bounding box center [535, 59] width 844 height 16
type input "42820"
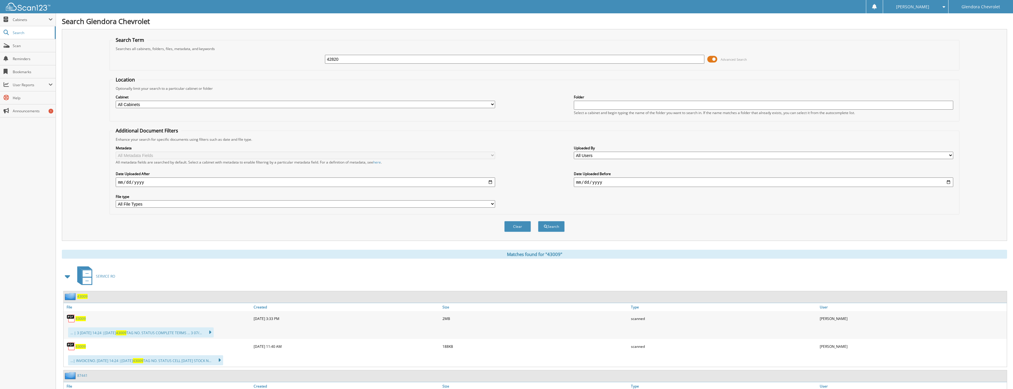
click at [538, 221] on button "Search" at bounding box center [551, 226] width 27 height 11
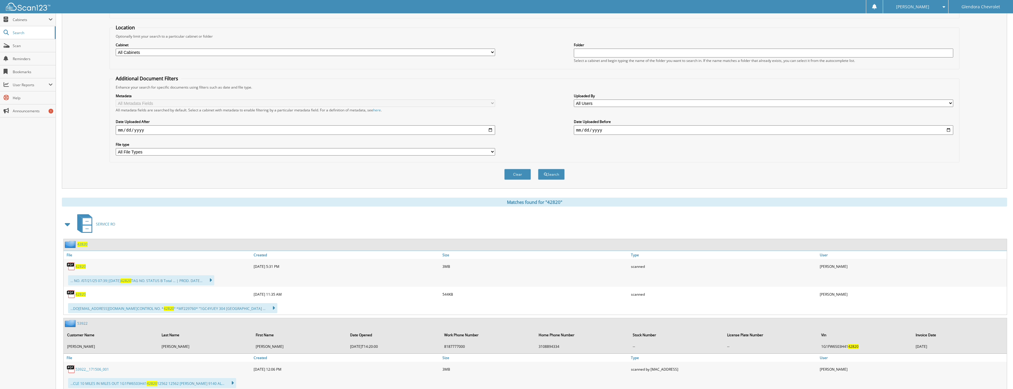
scroll to position [59, 0]
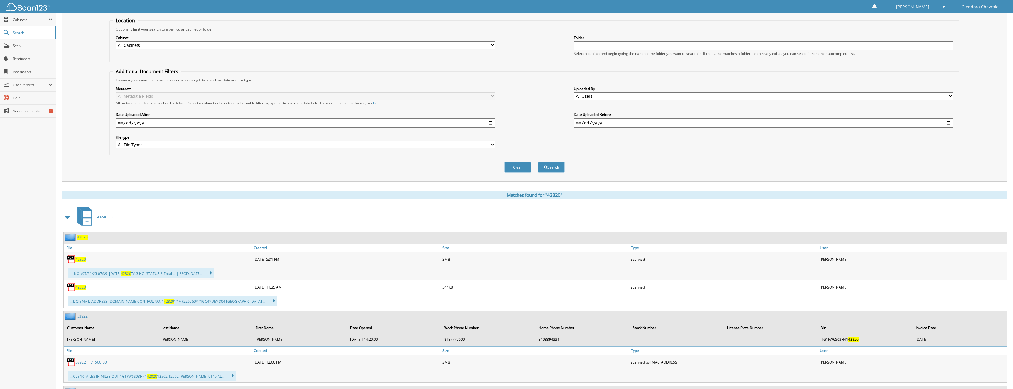
click at [82, 289] on span "42820" at bounding box center [80, 286] width 10 height 5
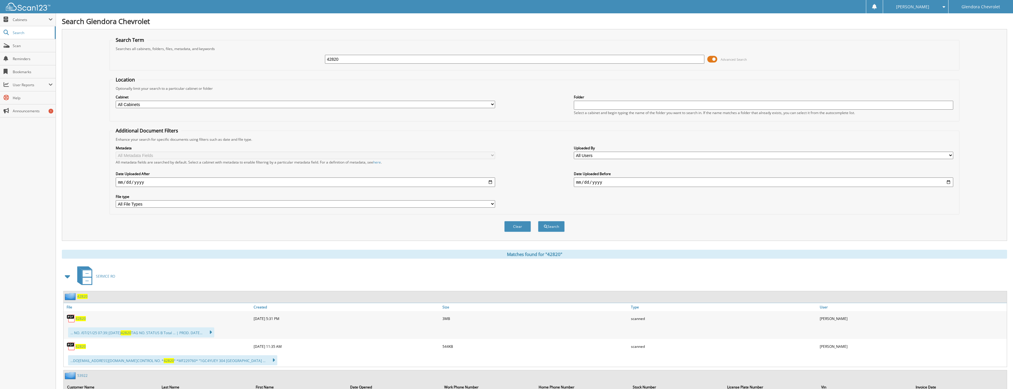
drag, startPoint x: 350, startPoint y: 59, endPoint x: 278, endPoint y: 56, distance: 71.7
click at [278, 56] on div "42820 Advanced Search" at bounding box center [535, 59] width 844 height 16
type input "42815"
click at [538, 221] on button "Search" at bounding box center [551, 226] width 27 height 11
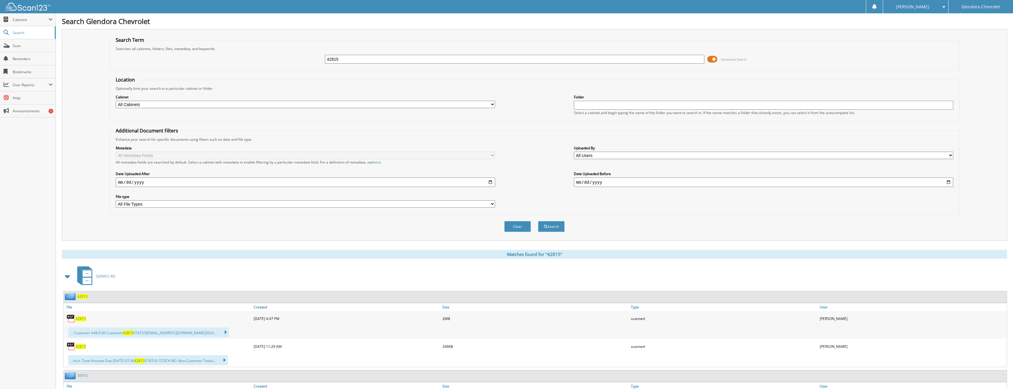
click at [79, 348] on span "42815" at bounding box center [80, 346] width 10 height 5
drag, startPoint x: 315, startPoint y: 63, endPoint x: 252, endPoint y: 63, distance: 63.9
click at [252, 63] on div "42815 Advanced Search" at bounding box center [535, 59] width 844 height 16
type input "42791"
click at [538, 221] on button "Search" at bounding box center [551, 226] width 27 height 11
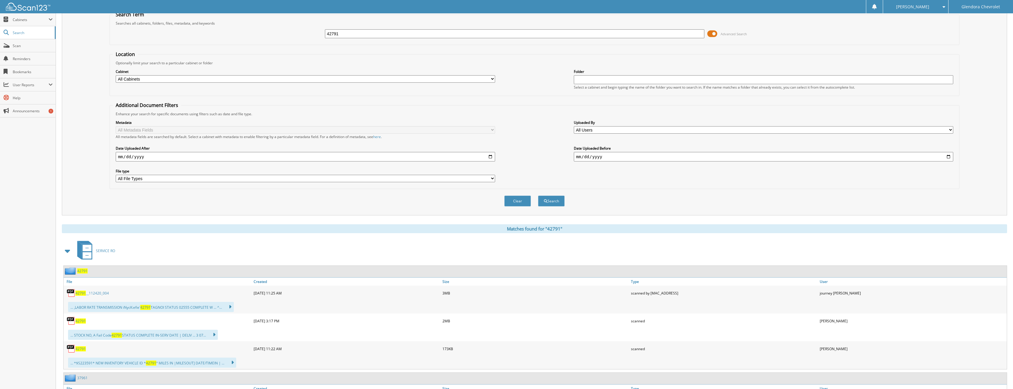
scroll to position [59, 0]
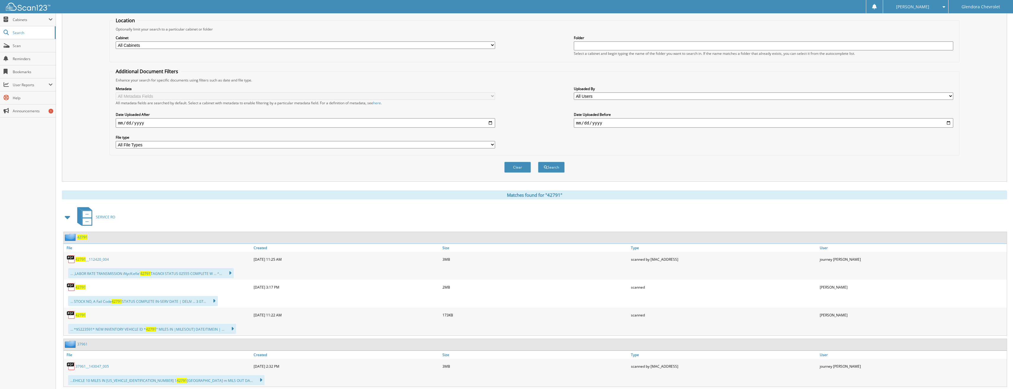
click at [82, 316] on span "42791" at bounding box center [80, 314] width 10 height 5
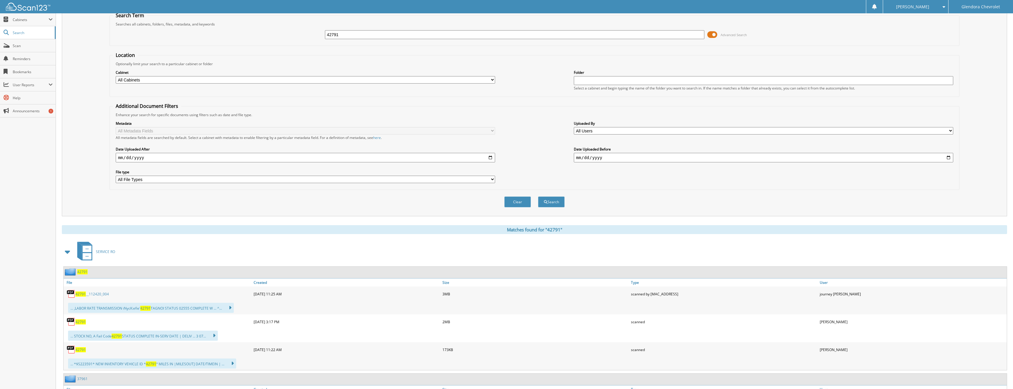
scroll to position [0, 0]
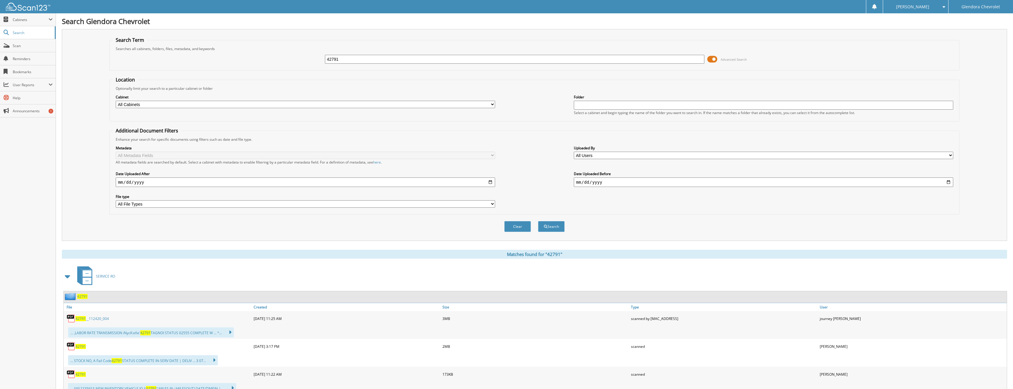
drag, startPoint x: 384, startPoint y: 62, endPoint x: 271, endPoint y: 64, distance: 112.2
click at [271, 64] on div "42791 Advanced Search" at bounding box center [535, 59] width 844 height 16
type input "42682"
click at [538, 221] on button "Search" at bounding box center [551, 226] width 27 height 11
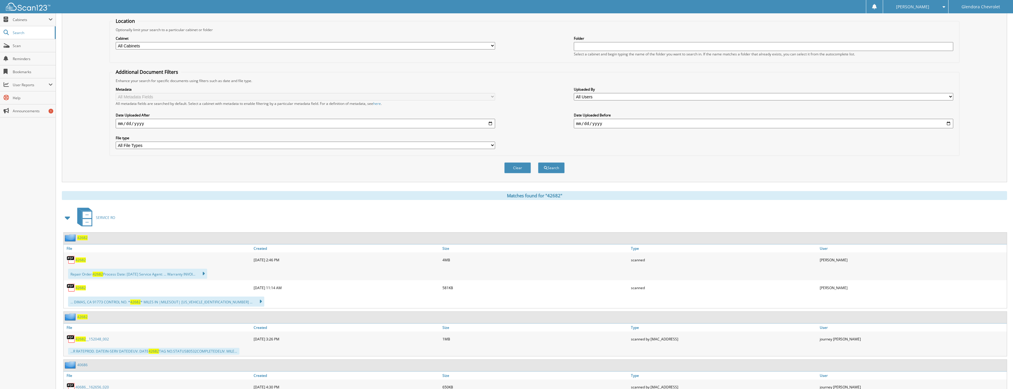
scroll to position [59, 0]
click at [82, 288] on span "42682" at bounding box center [80, 286] width 10 height 5
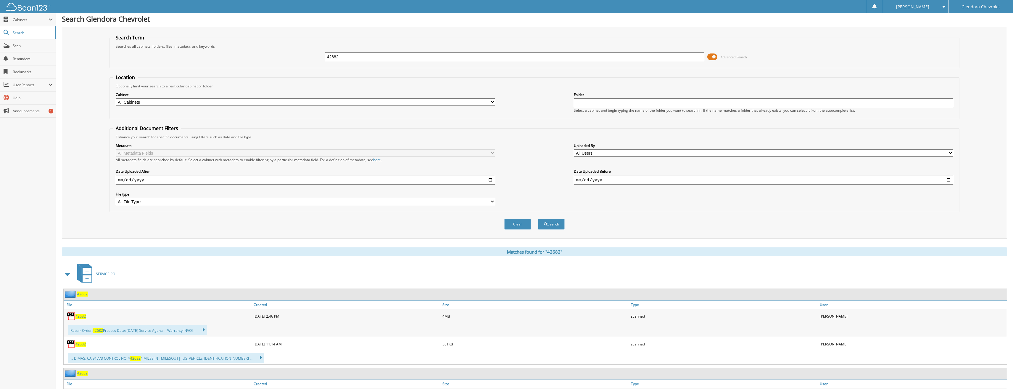
scroll to position [0, 0]
drag, startPoint x: 355, startPoint y: 60, endPoint x: 319, endPoint y: 58, distance: 35.2
click at [319, 58] on div "42682 Advanced Search" at bounding box center [535, 59] width 844 height 16
type input "42723"
click at [538, 221] on button "Search" at bounding box center [551, 226] width 27 height 11
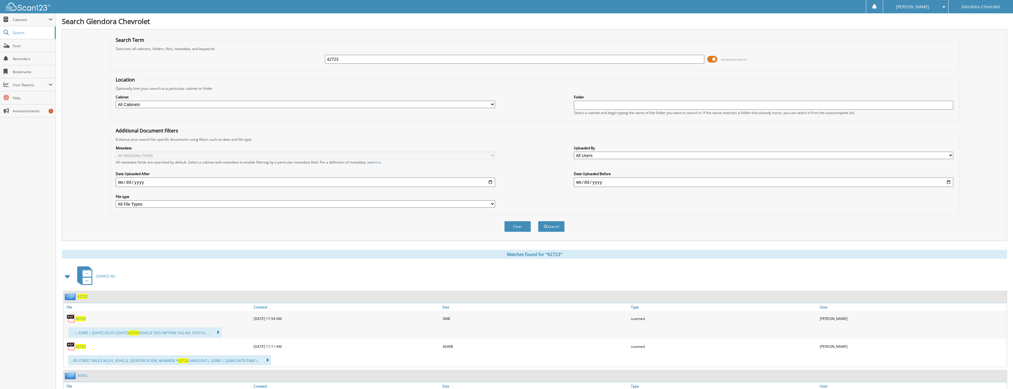
click at [78, 345] on span "42723" at bounding box center [80, 346] width 10 height 5
drag, startPoint x: 341, startPoint y: 59, endPoint x: 291, endPoint y: 61, distance: 49.7
click at [291, 61] on div "42723 Advanced Search" at bounding box center [535, 59] width 844 height 16
type input "42664"
click at [538, 221] on button "Search" at bounding box center [551, 226] width 27 height 11
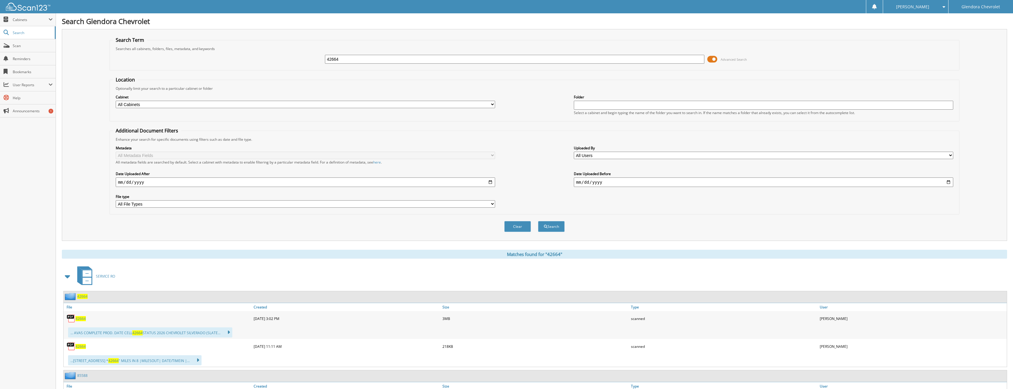
click at [79, 347] on span "42664" at bounding box center [80, 346] width 10 height 5
drag, startPoint x: 358, startPoint y: 58, endPoint x: 242, endPoint y: 65, distance: 115.6
click at [242, 65] on div "42664 Advanced Search" at bounding box center [535, 59] width 844 height 16
type input "42377"
click at [538, 221] on button "Search" at bounding box center [551, 226] width 27 height 11
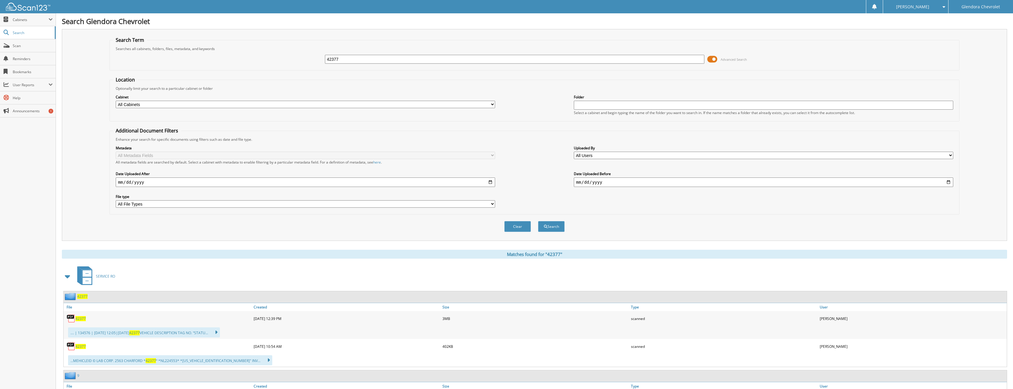
click at [179, 360] on div "...MEHICLEID © LAB CORP. 2563 CHARFORD * 42377 ° *NL224553* *3GNAXJEV3NL224553"…" at bounding box center [170, 360] width 204 height 10
click at [77, 348] on span "42377" at bounding box center [80, 346] width 10 height 5
drag, startPoint x: 321, startPoint y: 61, endPoint x: 249, endPoint y: 59, distance: 72.5
click at [249, 59] on div "42377 Advanced Search" at bounding box center [535, 59] width 844 height 16
type input "42623"
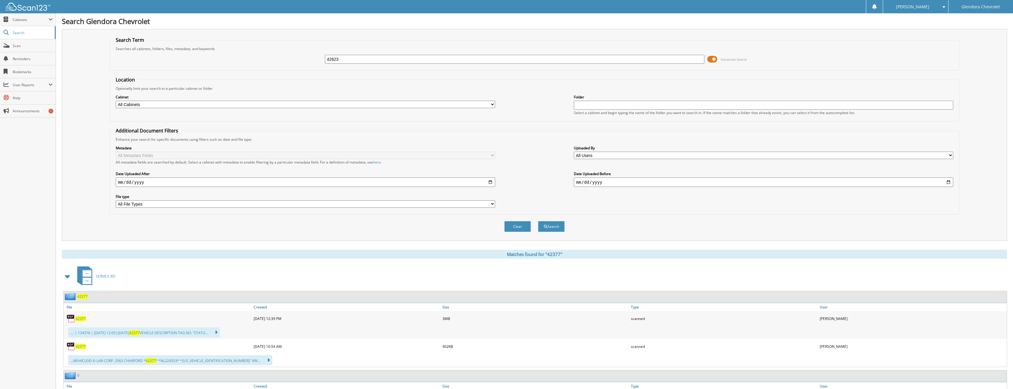
click at [538, 221] on button "Search" at bounding box center [551, 226] width 27 height 11
click at [81, 348] on span "42623" at bounding box center [80, 346] width 10 height 5
drag, startPoint x: 392, startPoint y: 64, endPoint x: 264, endPoint y: 60, distance: 127.9
click at [264, 60] on div "42623 Advanced Search" at bounding box center [535, 59] width 844 height 16
drag, startPoint x: 344, startPoint y: 55, endPoint x: 278, endPoint y: 58, distance: 65.8
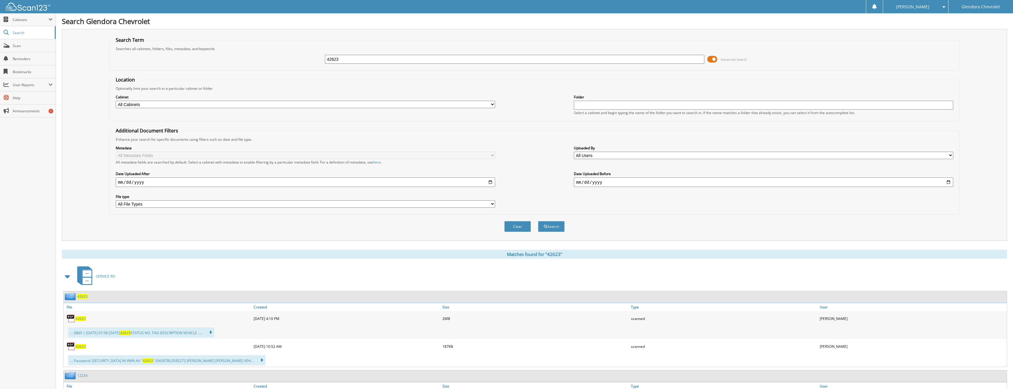
click at [278, 58] on div "42623 Advanced Search" at bounding box center [535, 59] width 844 height 16
type input "42446"
click at [538, 221] on button "Search" at bounding box center [551, 226] width 27 height 11
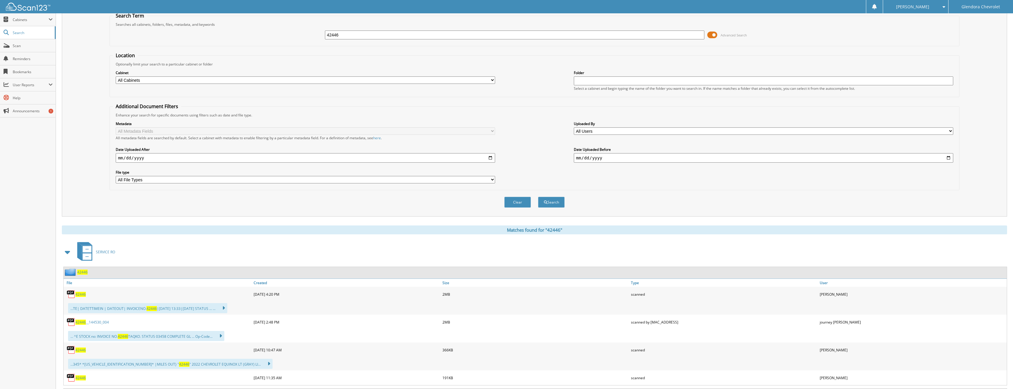
scroll to position [59, 0]
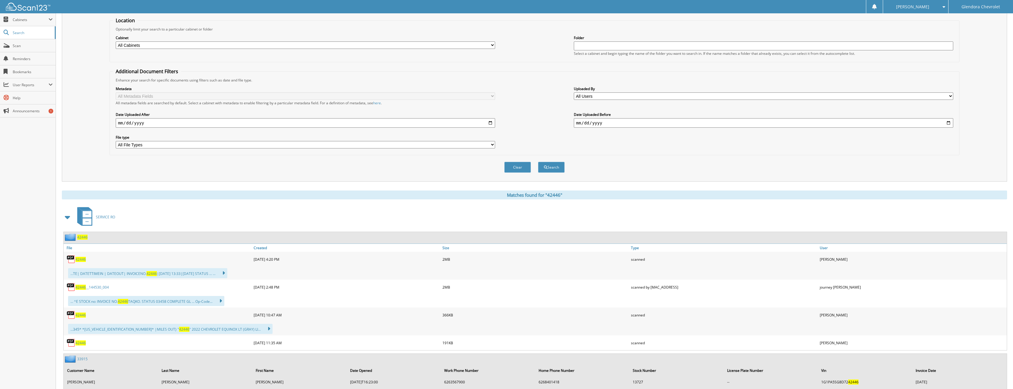
click at [80, 315] on span "42446" at bounding box center [80, 314] width 10 height 5
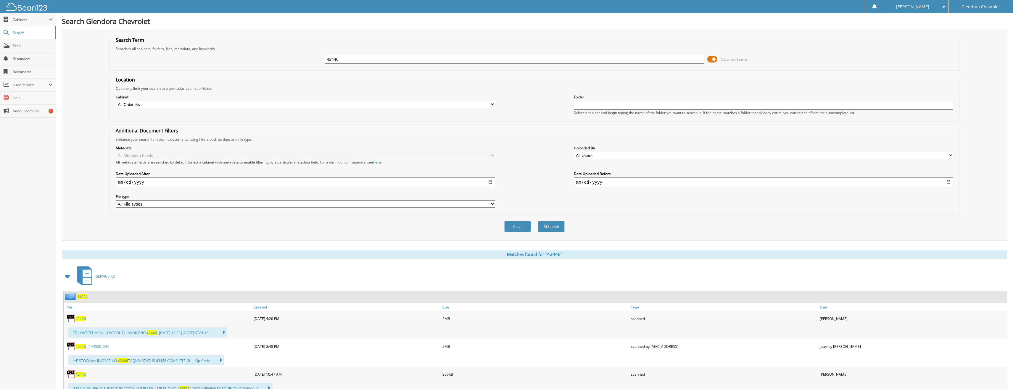
drag, startPoint x: 408, startPoint y: 58, endPoint x: 251, endPoint y: 67, distance: 157.4
click at [251, 67] on fieldset "Search Term Searches all cabinets, folders, files, metadata, and keywords 42446…" at bounding box center [534, 54] width 850 height 34
type input "42608"
click at [538, 221] on button "Search" at bounding box center [551, 226] width 27 height 11
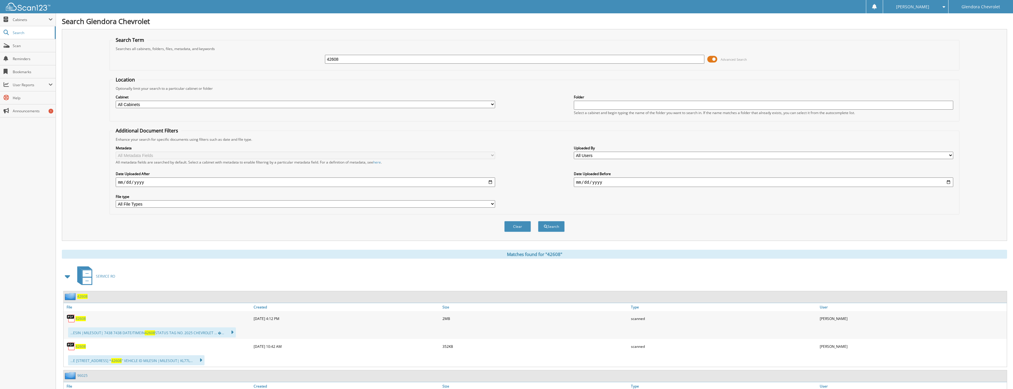
click at [82, 346] on span "42608" at bounding box center [80, 346] width 10 height 5
drag, startPoint x: 357, startPoint y: 60, endPoint x: 278, endPoint y: 60, distance: 79.6
click at [278, 60] on div "42608 Advanced Search" at bounding box center [535, 59] width 844 height 16
type input "42797"
click at [538, 221] on button "Search" at bounding box center [551, 226] width 27 height 11
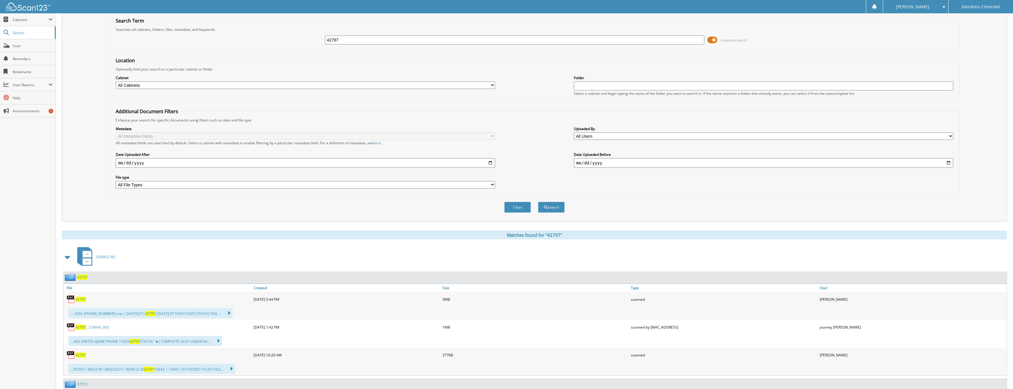
scroll to position [30, 0]
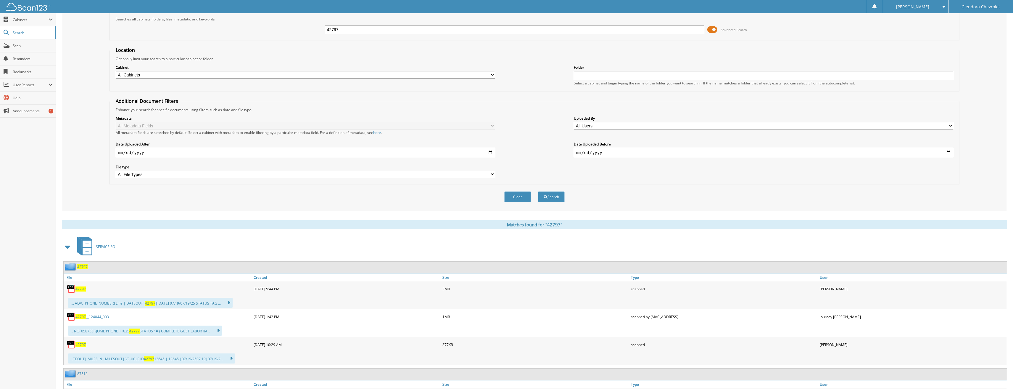
click at [84, 347] on span "42797" at bounding box center [80, 344] width 10 height 5
drag, startPoint x: 381, startPoint y: 29, endPoint x: 252, endPoint y: 37, distance: 129.6
click at [255, 35] on div "42797 Advanced Search" at bounding box center [535, 30] width 844 height 16
type input "42761"
click at [538, 191] on button "Search" at bounding box center [551, 196] width 27 height 11
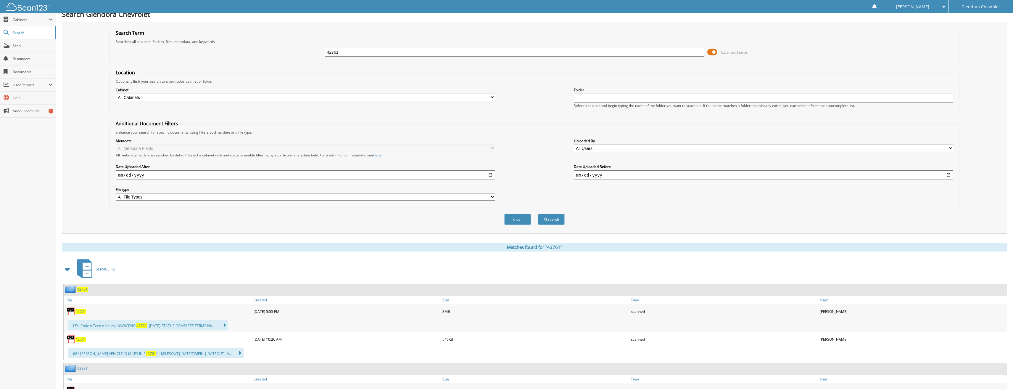
scroll to position [30, 0]
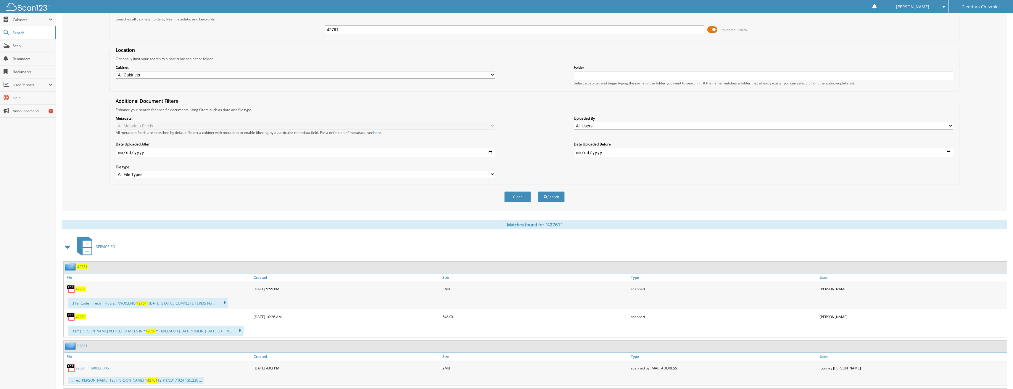
click at [86, 315] on link "42761" at bounding box center [80, 316] width 10 height 5
drag, startPoint x: 344, startPoint y: 31, endPoint x: 288, endPoint y: 32, distance: 56.0
click at [288, 32] on div "42761 Advanced Search" at bounding box center [535, 30] width 844 height 16
type input "42632"
click at [538, 191] on button "Search" at bounding box center [551, 196] width 27 height 11
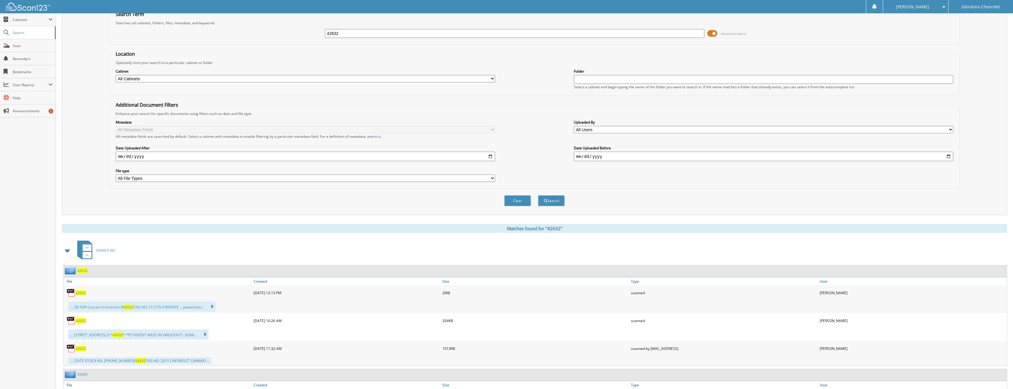
scroll to position [59, 0]
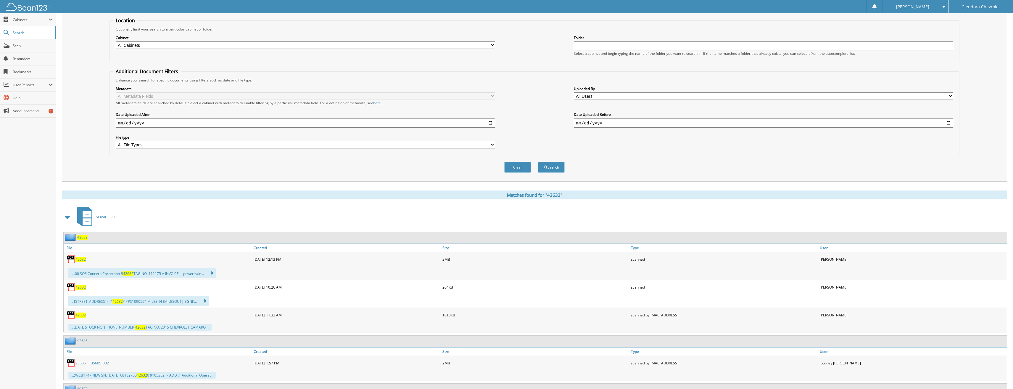
click at [85, 290] on div "42632" at bounding box center [158, 287] width 189 height 12
click at [84, 288] on span "42632" at bounding box center [80, 286] width 10 height 5
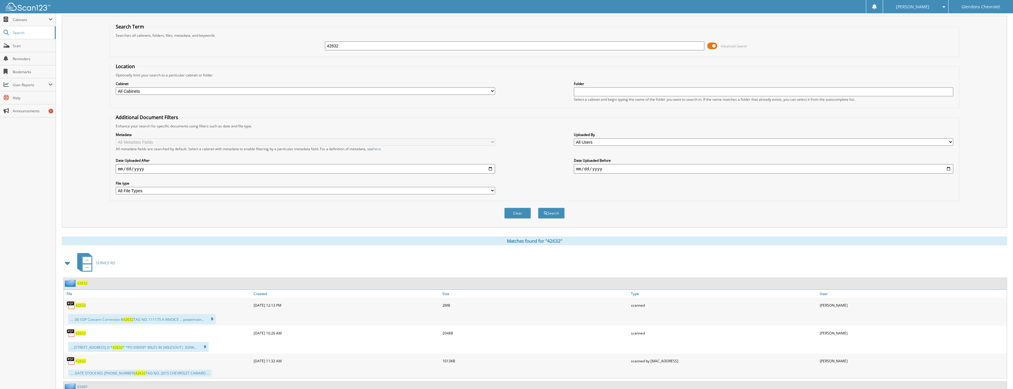
scroll to position [0, 0]
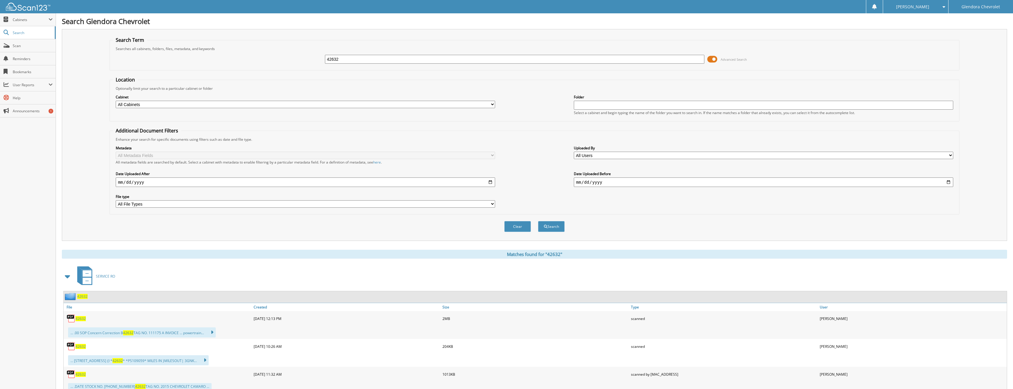
drag, startPoint x: 367, startPoint y: 59, endPoint x: 255, endPoint y: 58, distance: 111.9
click at [256, 58] on div "42632 Advanced Search" at bounding box center [535, 59] width 844 height 16
type input "42668"
click at [538, 221] on button "Search" at bounding box center [551, 226] width 27 height 11
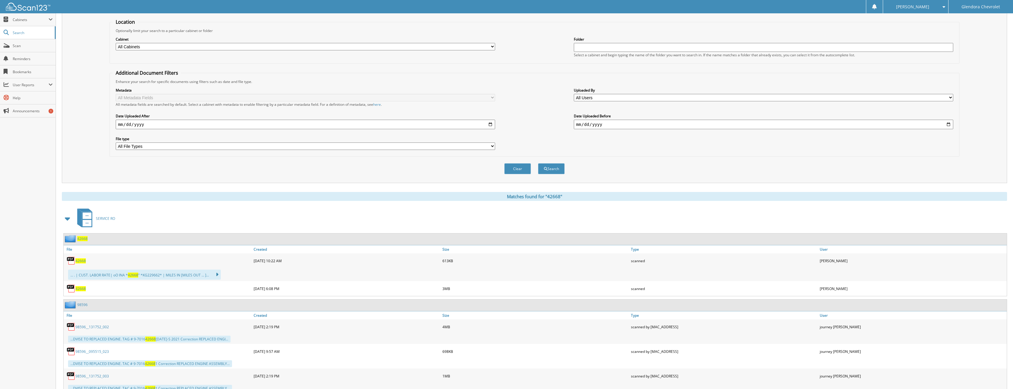
scroll to position [59, 0]
click at [80, 260] on span "42668" at bounding box center [80, 259] width 10 height 5
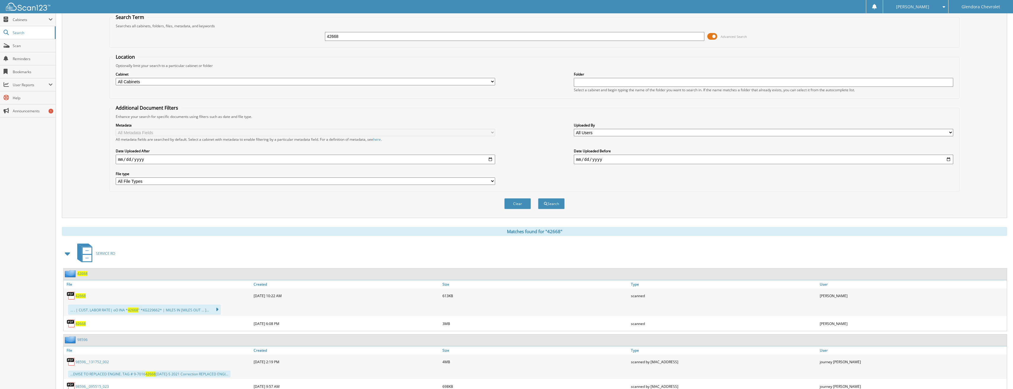
scroll to position [0, 0]
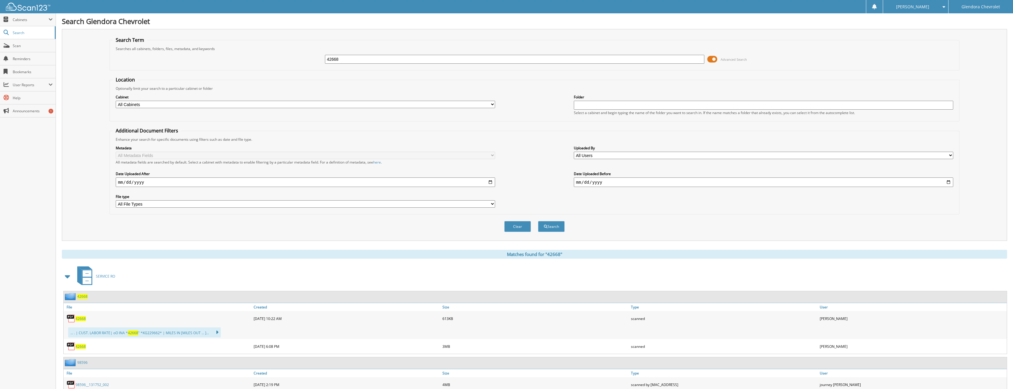
drag, startPoint x: 373, startPoint y: 63, endPoint x: 326, endPoint y: 62, distance: 47.1
click at [326, 62] on input "42668" at bounding box center [515, 59] width 380 height 9
type input "42649"
click at [538, 221] on button "Search" at bounding box center [551, 226] width 27 height 11
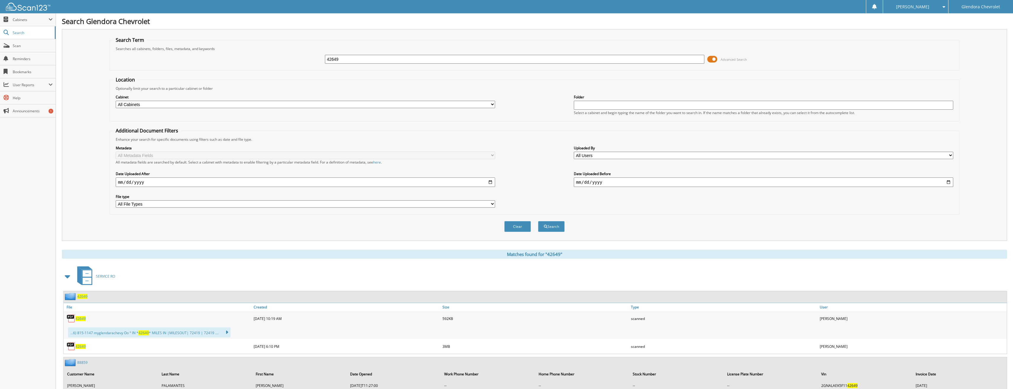
click at [84, 319] on span "42649" at bounding box center [80, 318] width 10 height 5
drag, startPoint x: 381, startPoint y: 57, endPoint x: 235, endPoint y: 60, distance: 146.8
click at [236, 60] on div "42649 Advanced Search" at bounding box center [535, 59] width 844 height 16
type input "42748"
click at [538, 221] on button "Search" at bounding box center [551, 226] width 27 height 11
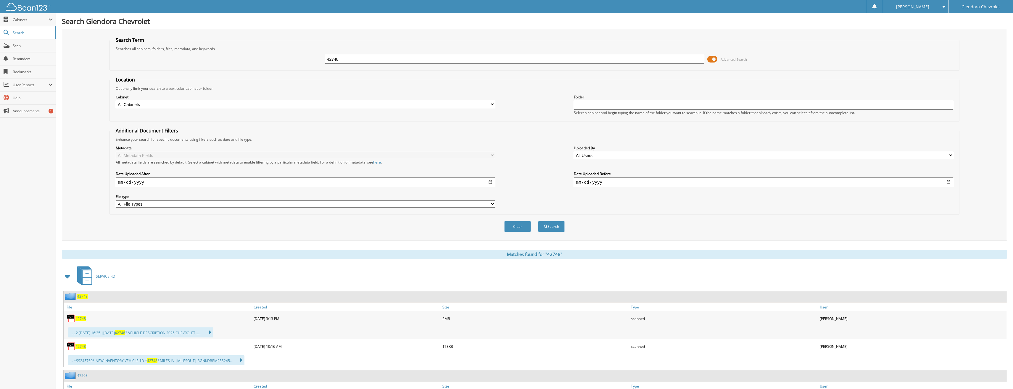
click at [83, 347] on span "42748" at bounding box center [80, 346] width 10 height 5
drag, startPoint x: 338, startPoint y: 60, endPoint x: 301, endPoint y: 58, distance: 37.0
click at [301, 58] on div "42748 Advanced Search" at bounding box center [535, 59] width 844 height 16
click at [86, 346] on link "42748" at bounding box center [80, 346] width 10 height 5
type input "42673"
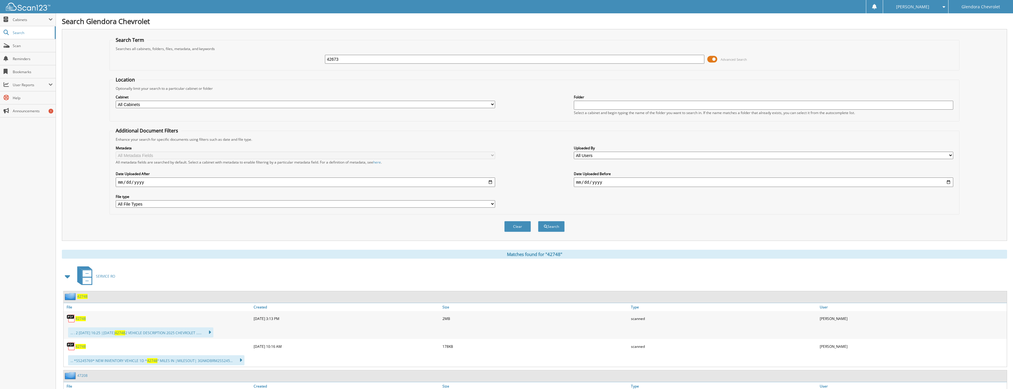
click at [538, 221] on button "Search" at bounding box center [551, 226] width 27 height 11
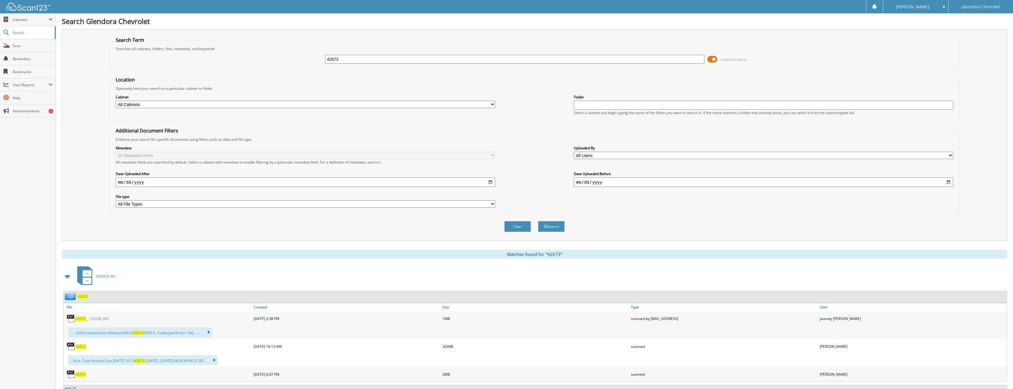
click at [82, 348] on span "42673" at bounding box center [80, 346] width 10 height 5
drag, startPoint x: 372, startPoint y: 66, endPoint x: 298, endPoint y: 67, distance: 74.3
click at [298, 67] on div "42673 Advanced Search" at bounding box center [535, 59] width 844 height 16
type input "42674"
click at [538, 221] on button "Search" at bounding box center [551, 226] width 27 height 11
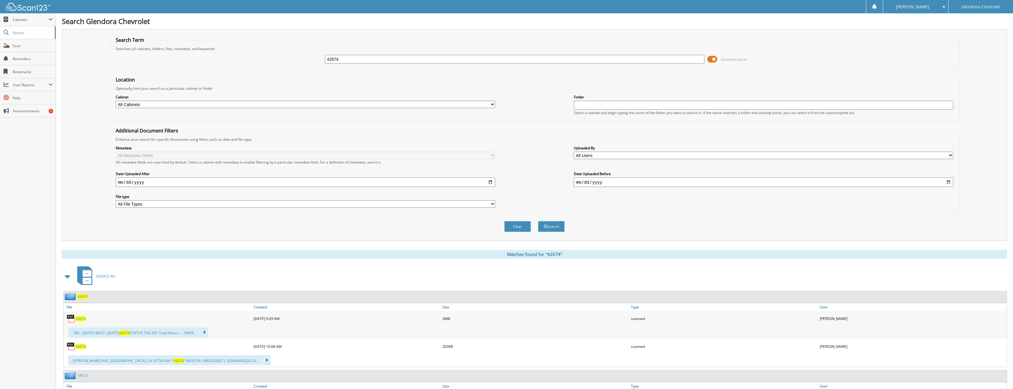
click at [81, 348] on span "42674" at bounding box center [80, 346] width 10 height 5
drag, startPoint x: 393, startPoint y: 58, endPoint x: 289, endPoint y: 56, distance: 104.2
click at [289, 56] on div "42674 Advanced Search" at bounding box center [535, 59] width 844 height 16
type input "42599"
click at [538, 221] on button "Search" at bounding box center [551, 226] width 27 height 11
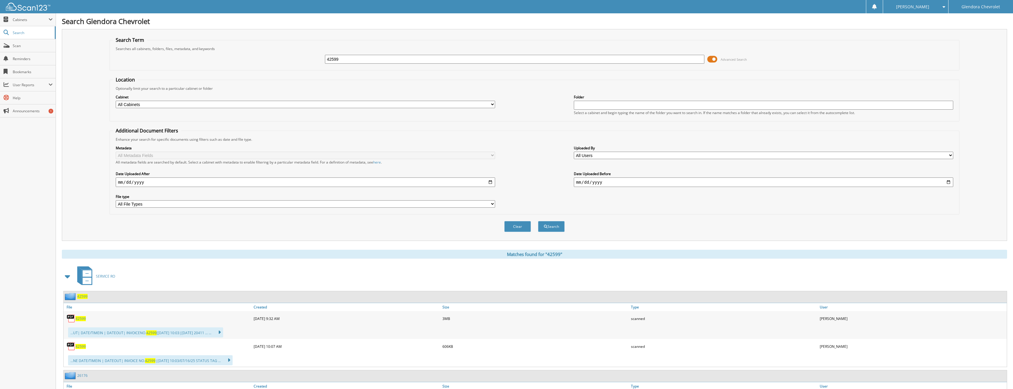
click at [80, 346] on span "42599" at bounding box center [80, 346] width 10 height 5
drag, startPoint x: 360, startPoint y: 59, endPoint x: 299, endPoint y: 61, distance: 61.6
click at [299, 61] on div "42599 Advanced Search" at bounding box center [535, 59] width 844 height 16
type input "42522"
click at [538, 221] on button "Search" at bounding box center [551, 226] width 27 height 11
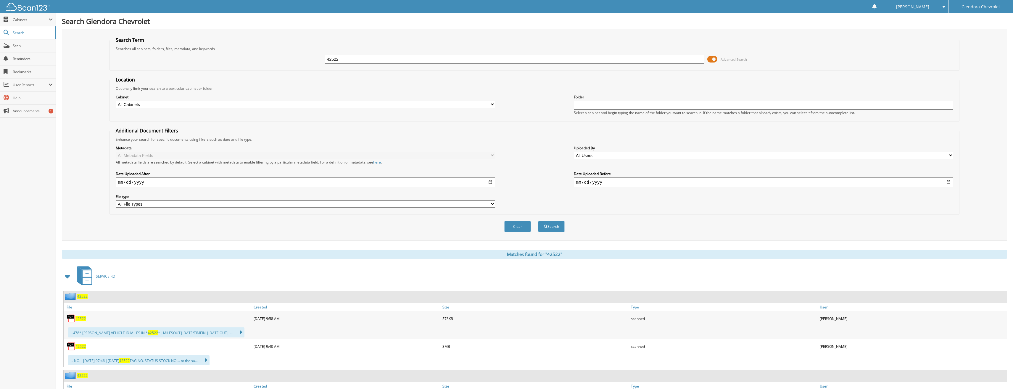
click at [83, 319] on span "42522" at bounding box center [80, 318] width 10 height 5
drag, startPoint x: 369, startPoint y: 62, endPoint x: 271, endPoint y: 58, distance: 98.0
click at [271, 58] on div "42522 Advanced Search" at bounding box center [535, 59] width 844 height 16
type input "42099"
click at [538, 221] on button "Search" at bounding box center [551, 226] width 27 height 11
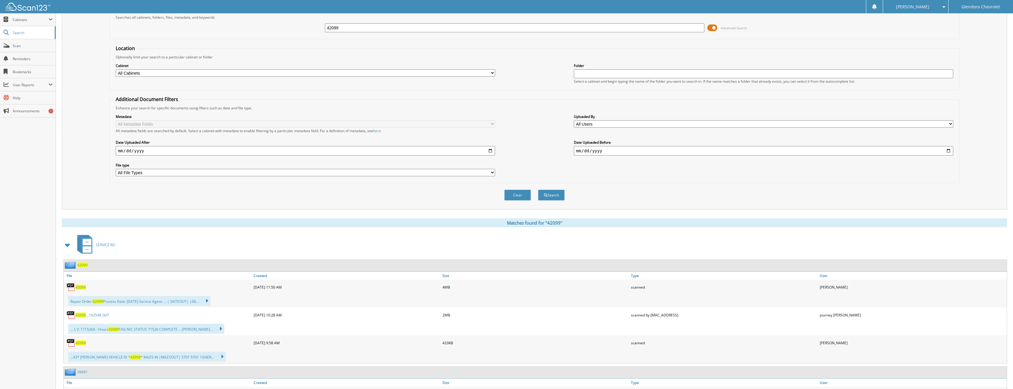
scroll to position [59, 0]
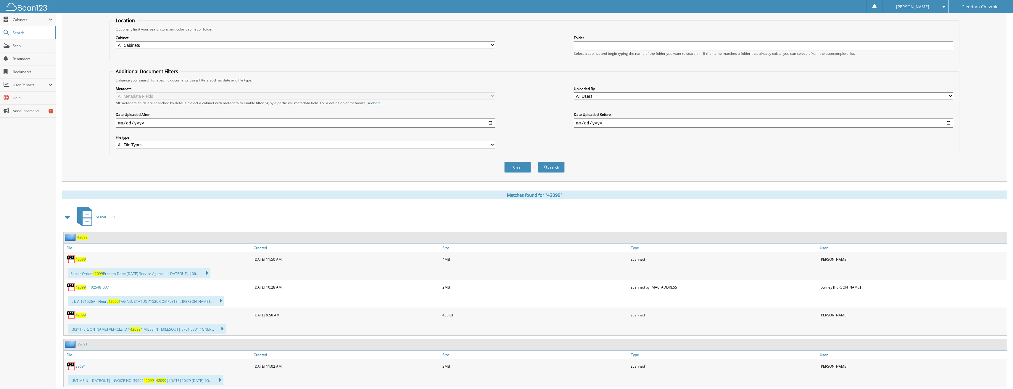
click at [83, 316] on span "42099" at bounding box center [80, 314] width 10 height 5
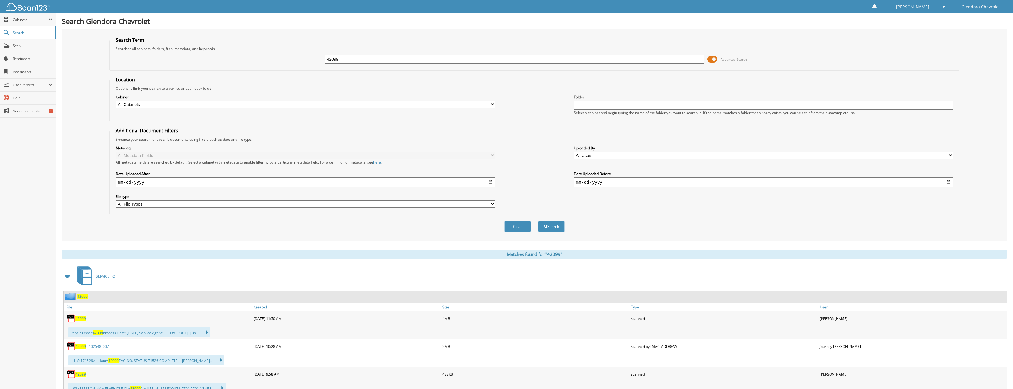
drag, startPoint x: 352, startPoint y: 61, endPoint x: 290, endPoint y: 61, distance: 61.3
click at [290, 61] on div "42099 Advanced Search" at bounding box center [535, 59] width 844 height 16
type input "42550"
click at [538, 221] on button "Search" at bounding box center [551, 226] width 27 height 11
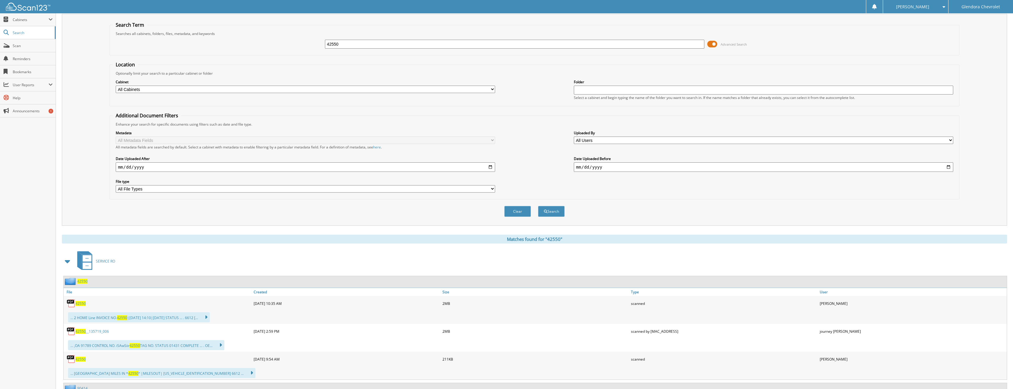
scroll to position [30, 0]
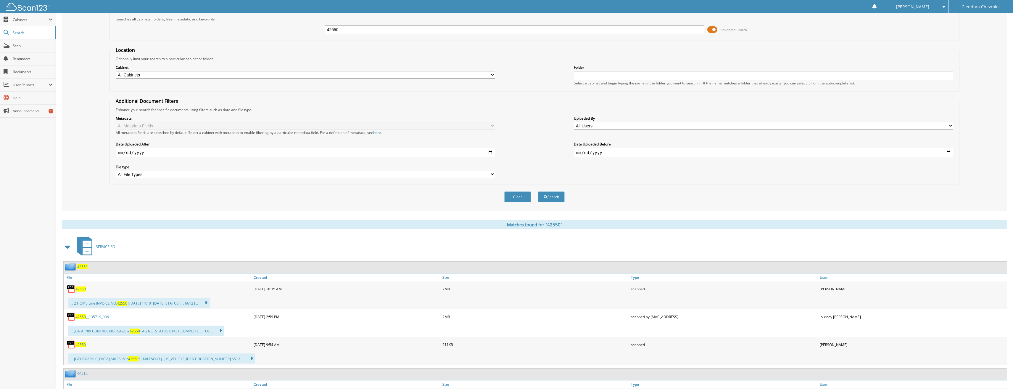
click at [85, 345] on span "42550" at bounding box center [80, 344] width 10 height 5
drag, startPoint x: 338, startPoint y: 30, endPoint x: 282, endPoint y: 29, distance: 56.0
click at [282, 29] on div "42550 Advanced Search" at bounding box center [535, 30] width 844 height 16
type input "42537"
click at [538, 191] on button "Search" at bounding box center [551, 196] width 27 height 11
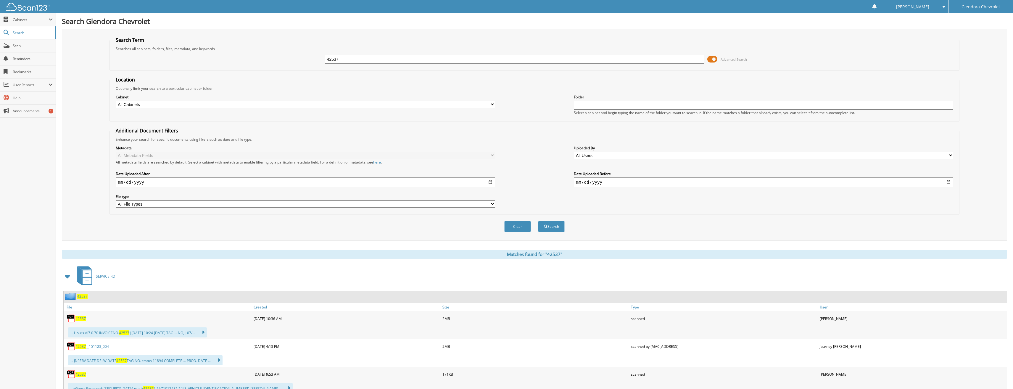
click at [82, 376] on span "42537" at bounding box center [80, 373] width 10 height 5
drag, startPoint x: 347, startPoint y: 60, endPoint x: 294, endPoint y: 59, distance: 53.3
click at [294, 59] on div "42537 Advanced Search" at bounding box center [535, 59] width 844 height 16
type input "42559"
click at [538, 221] on button "Search" at bounding box center [551, 226] width 27 height 11
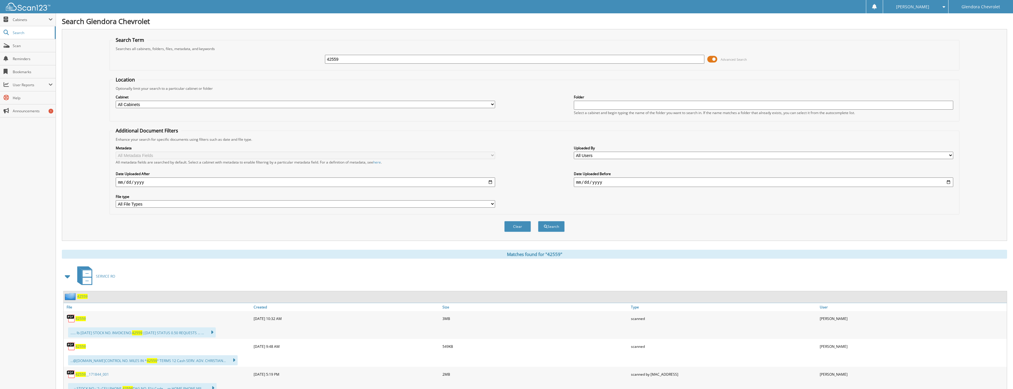
click at [83, 346] on span "42559" at bounding box center [80, 346] width 10 height 5
drag, startPoint x: 349, startPoint y: 63, endPoint x: 300, endPoint y: 62, distance: 49.1
click at [300, 62] on div "42559 Advanced Search" at bounding box center [535, 59] width 844 height 16
type input "42568"
click at [538, 221] on button "Search" at bounding box center [551, 226] width 27 height 11
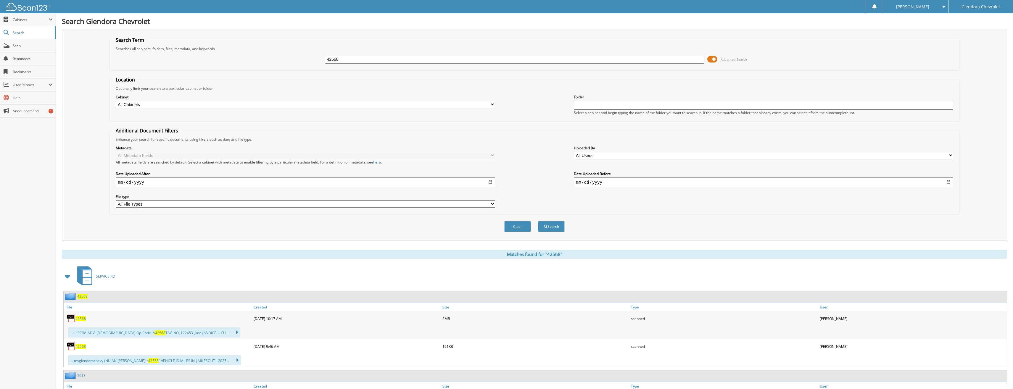
click at [83, 345] on span "42568" at bounding box center [80, 346] width 10 height 5
drag, startPoint x: 385, startPoint y: 61, endPoint x: 244, endPoint y: 59, distance: 141.2
click at [250, 63] on div "42568 Advanced Search" at bounding box center [535, 59] width 844 height 16
type input "42481"
click at [538, 221] on button "Search" at bounding box center [551, 226] width 27 height 11
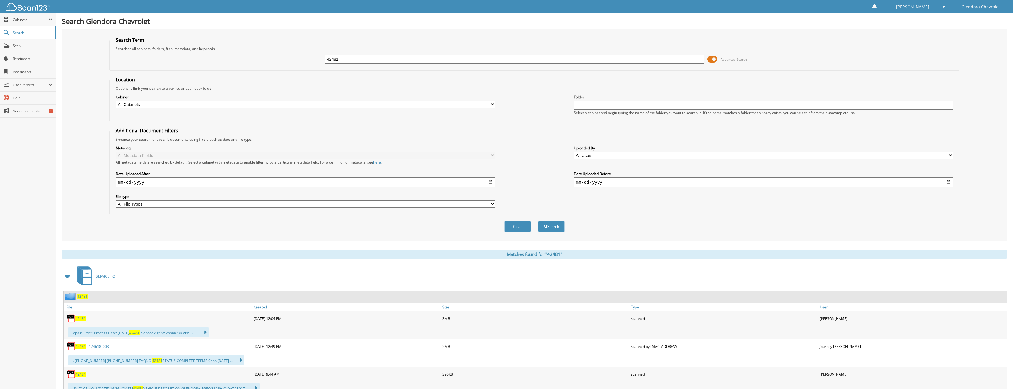
click at [82, 376] on span "42481" at bounding box center [80, 373] width 10 height 5
drag, startPoint x: 426, startPoint y: 60, endPoint x: 242, endPoint y: 57, distance: 183.8
click at [244, 57] on div "42481 Advanced Search" at bounding box center [535, 59] width 844 height 16
type input "42577"
click at [538, 221] on button "Search" at bounding box center [551, 226] width 27 height 11
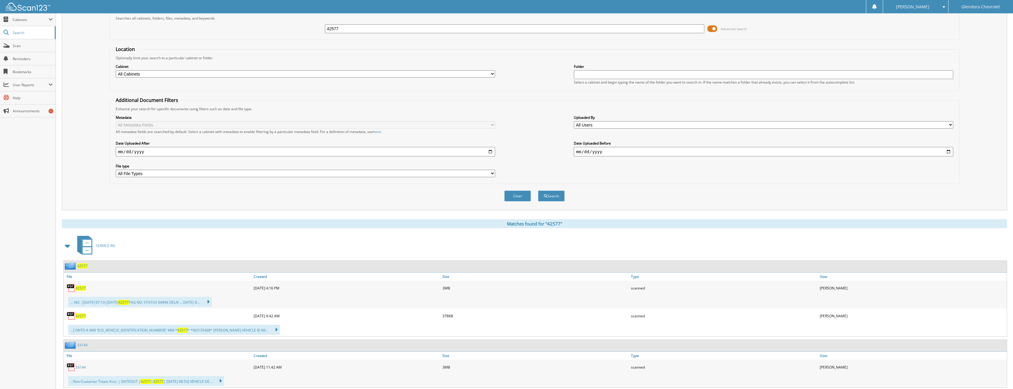
scroll to position [59, 0]
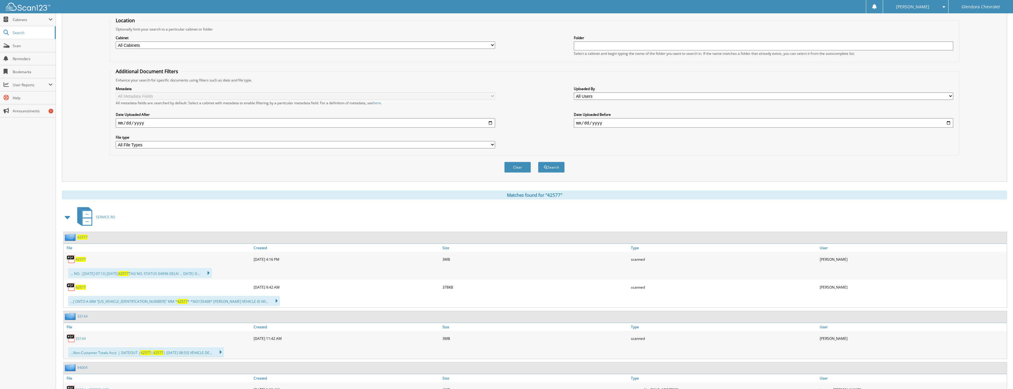
click at [80, 285] on span "42577" at bounding box center [80, 286] width 10 height 5
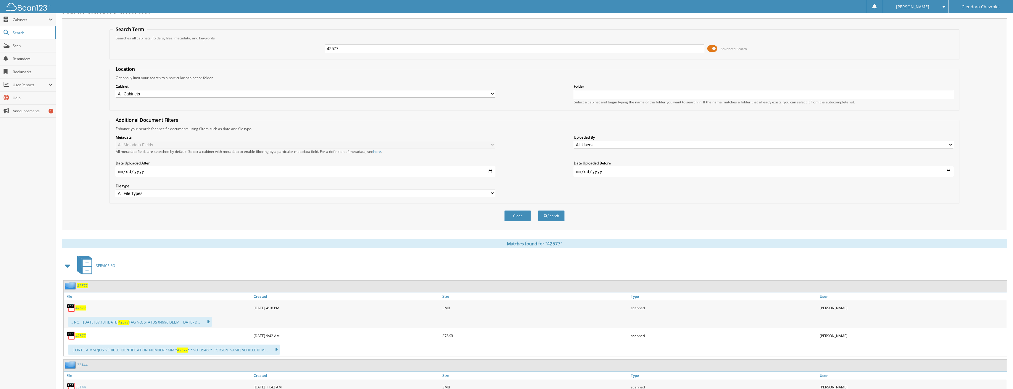
scroll to position [0, 0]
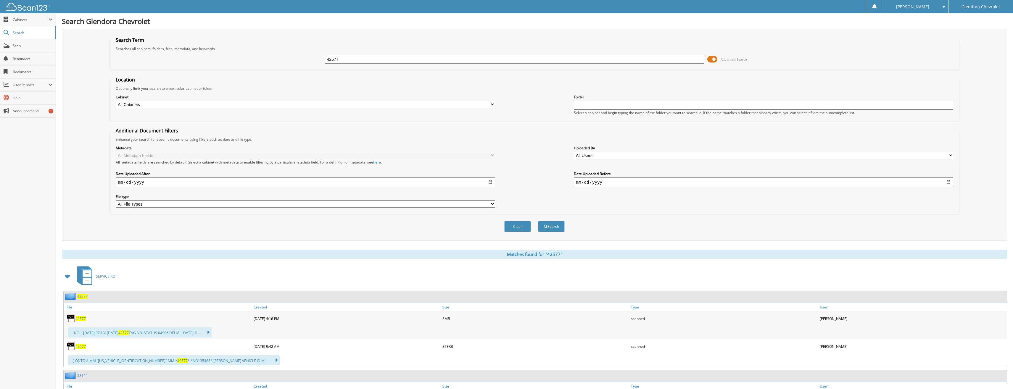
drag, startPoint x: 348, startPoint y: 60, endPoint x: 249, endPoint y: 65, distance: 98.7
click at [249, 65] on div "42577 Advanced Search" at bounding box center [535, 59] width 844 height 16
type input "42586"
click at [538, 221] on button "Search" at bounding box center [551, 226] width 27 height 11
click at [85, 347] on span "42586" at bounding box center [80, 346] width 10 height 5
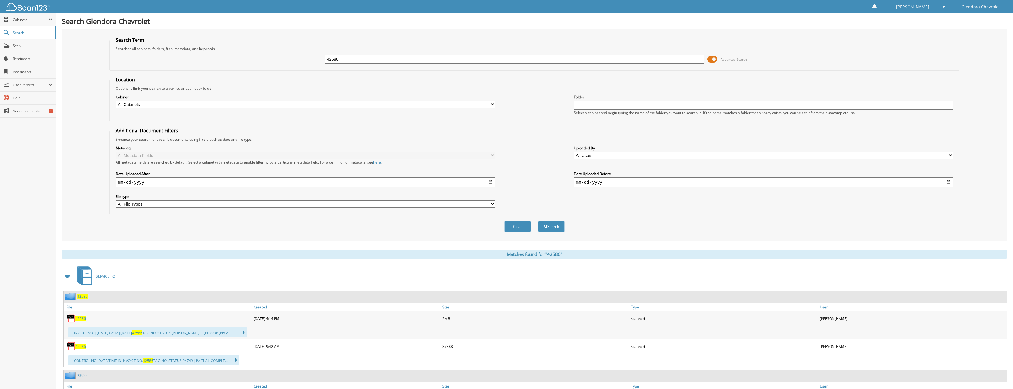
drag, startPoint x: 432, startPoint y: 61, endPoint x: 245, endPoint y: 61, distance: 187.3
click at [275, 59] on div "42586 Advanced Search" at bounding box center [535, 59] width 844 height 16
type input "43028"
click at [538, 221] on button "Search" at bounding box center [551, 226] width 27 height 11
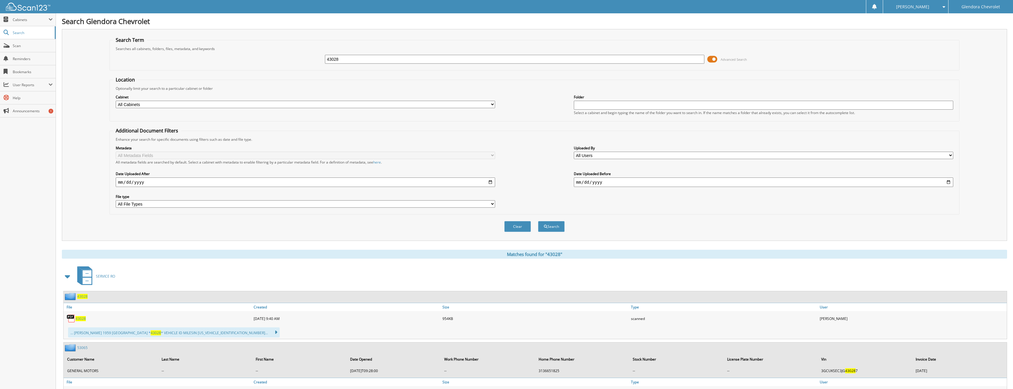
click at [82, 319] on span "43028" at bounding box center [80, 318] width 10 height 5
